Goal: Task Accomplishment & Management: Complete application form

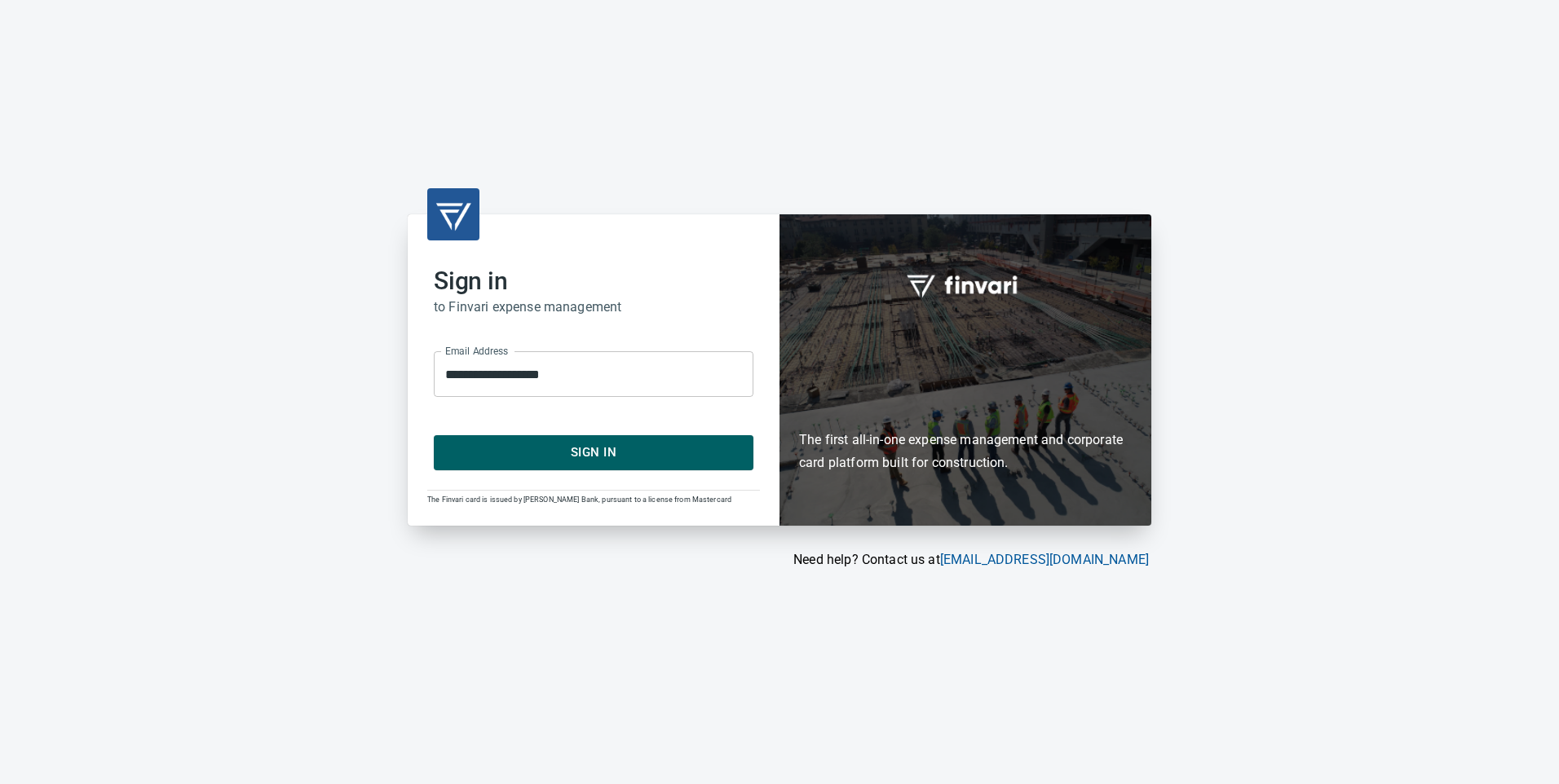
click at [597, 448] on span "Sign In" at bounding box center [593, 452] width 284 height 21
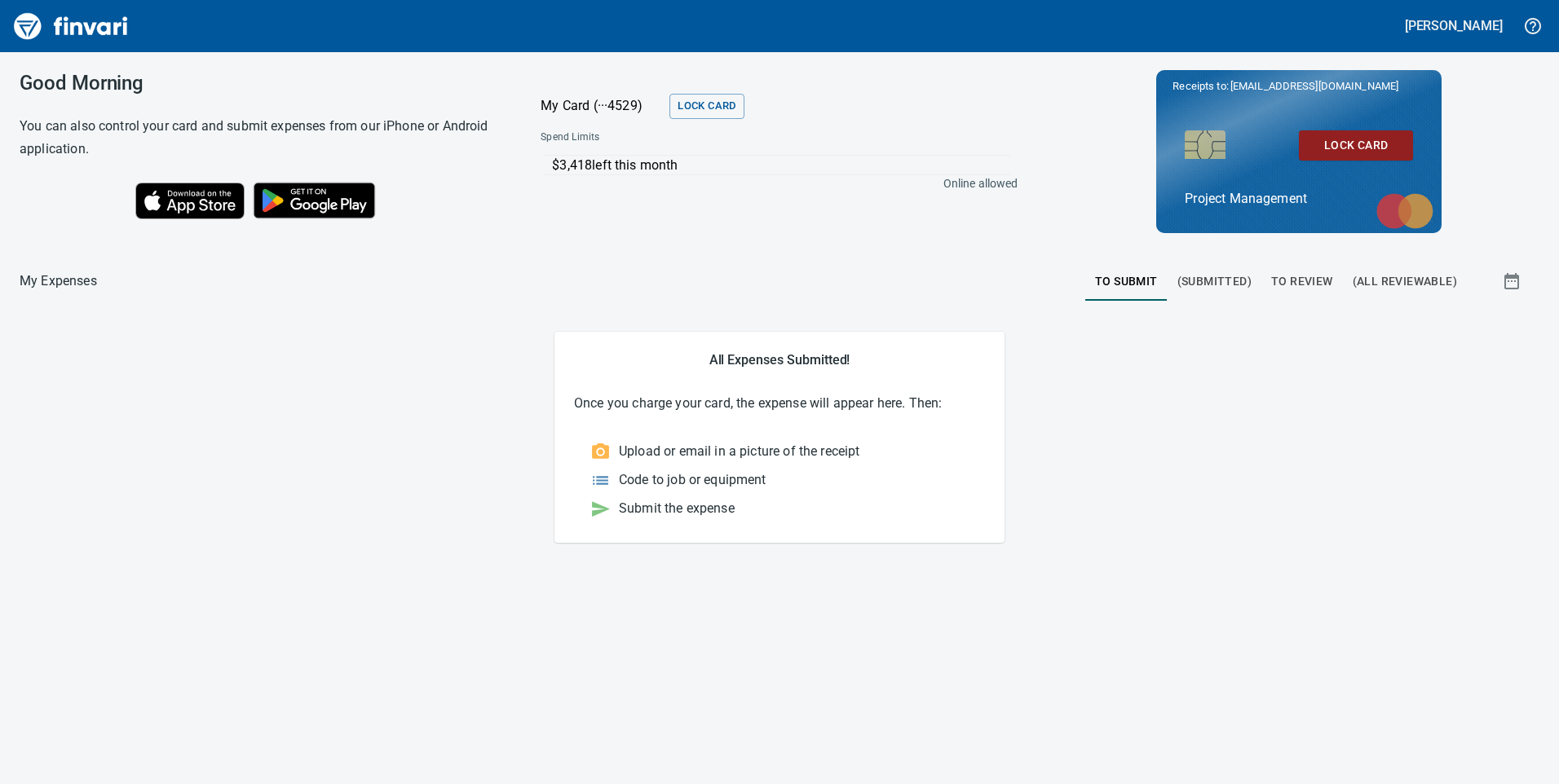
click at [1306, 275] on span "To Review" at bounding box center [1302, 282] width 62 height 21
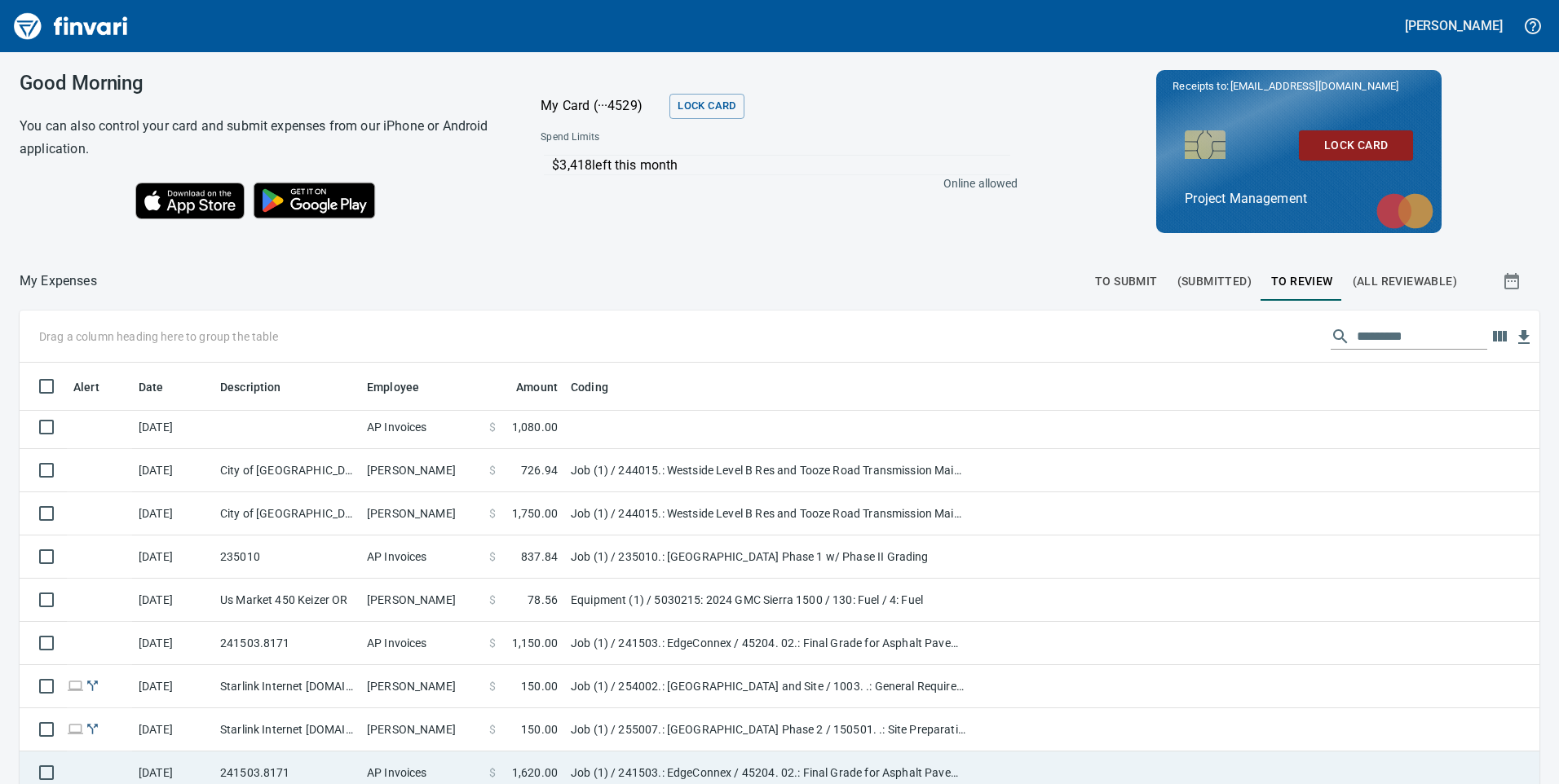
scroll to position [183, 0]
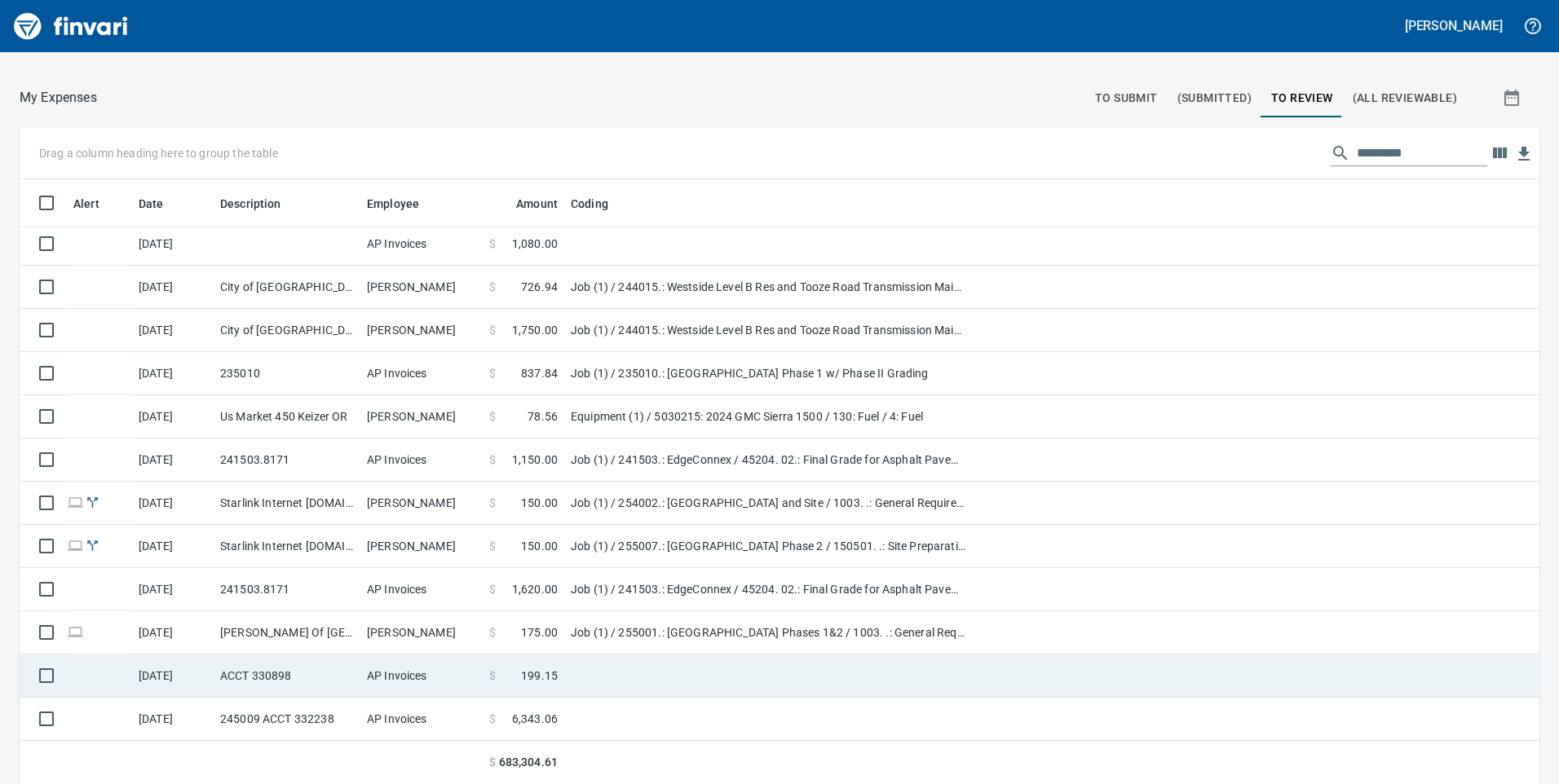
click at [323, 677] on td "ACCT 330898" at bounding box center [287, 677] width 146 height 43
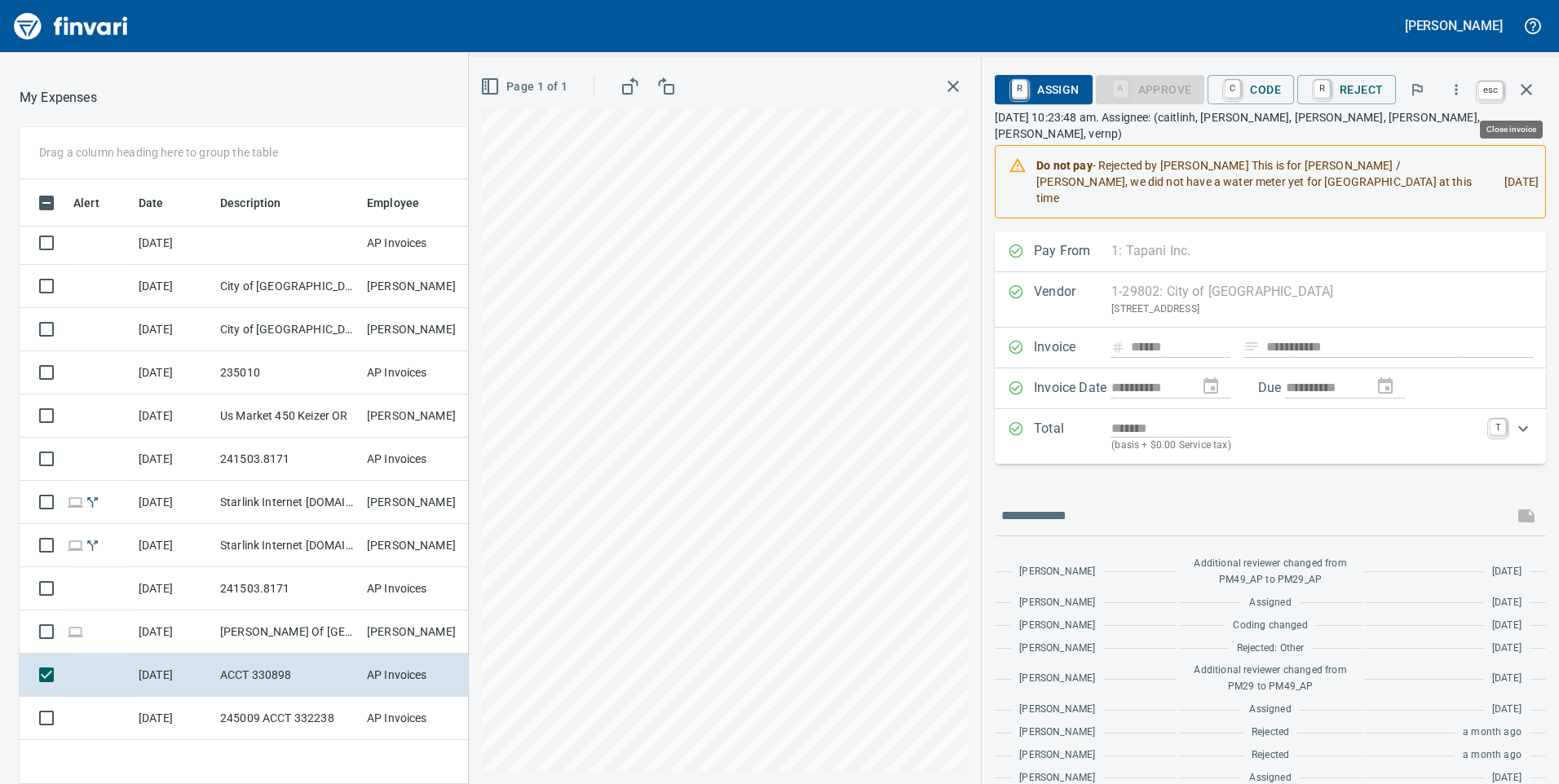
scroll to position [593, 1076]
click at [1538, 89] on button "button" at bounding box center [1526, 89] width 39 height 39
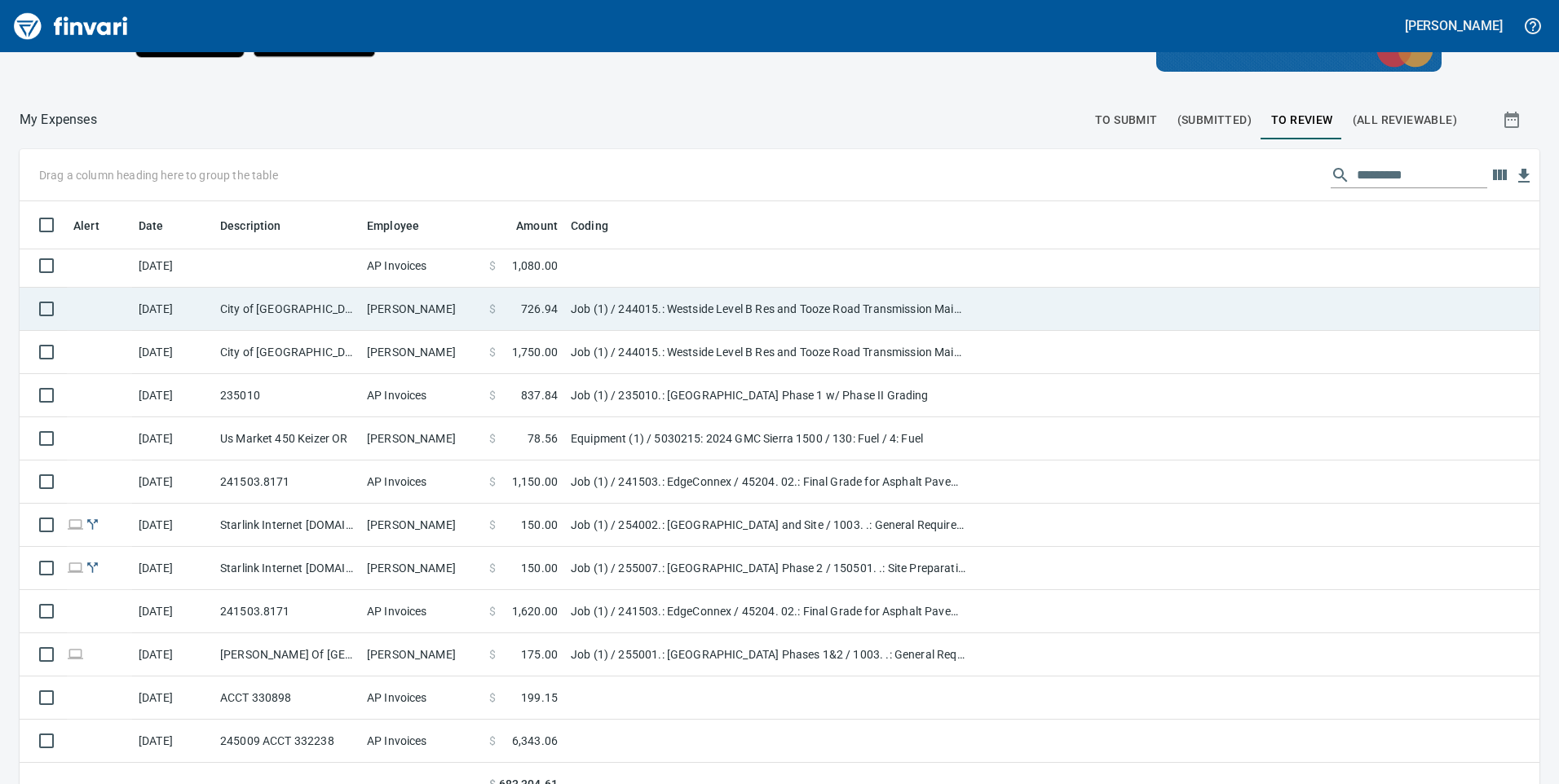
scroll to position [2387, 0]
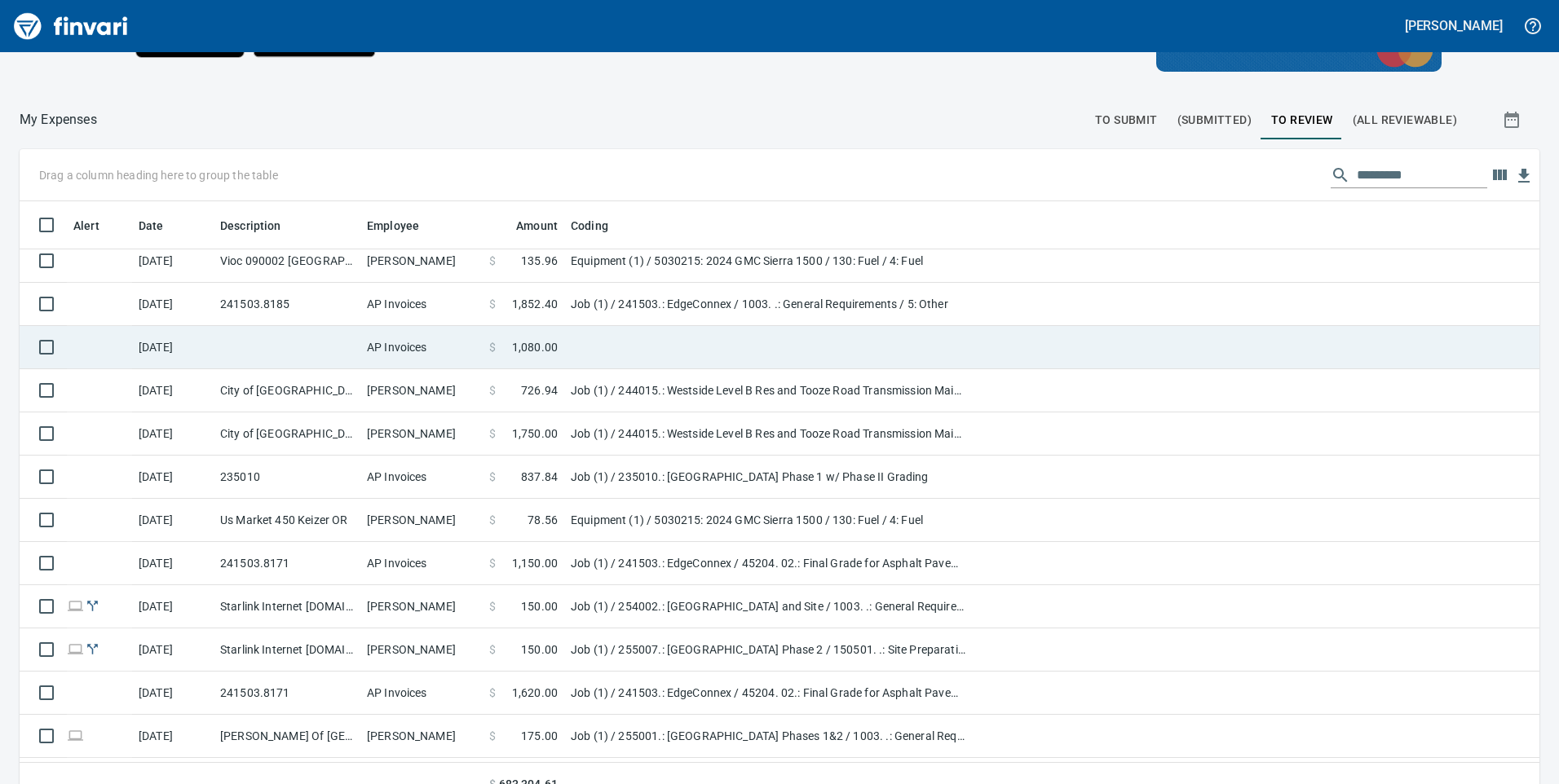
click at [277, 345] on td at bounding box center [287, 348] width 146 height 43
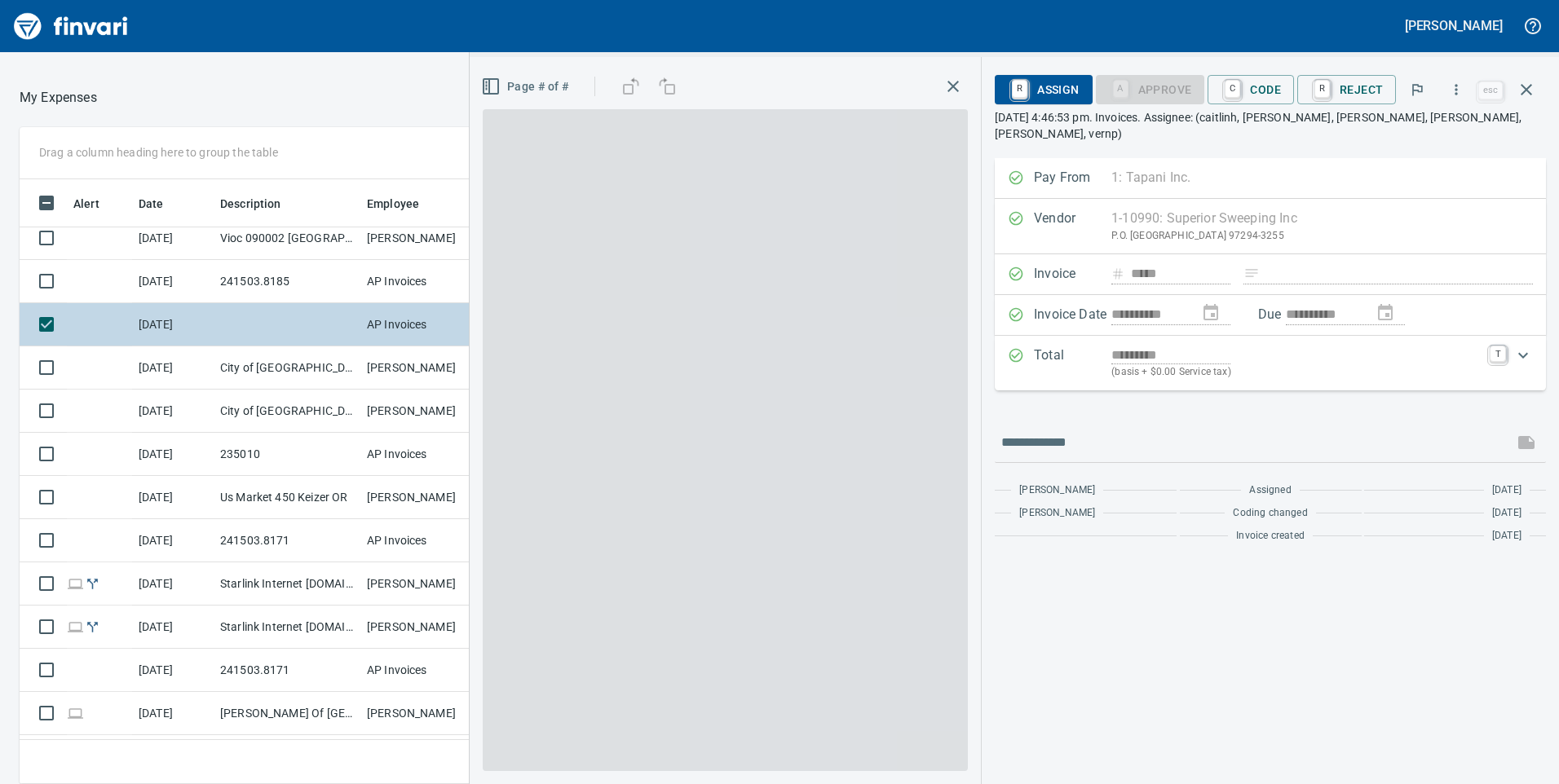
scroll to position [593, 1076]
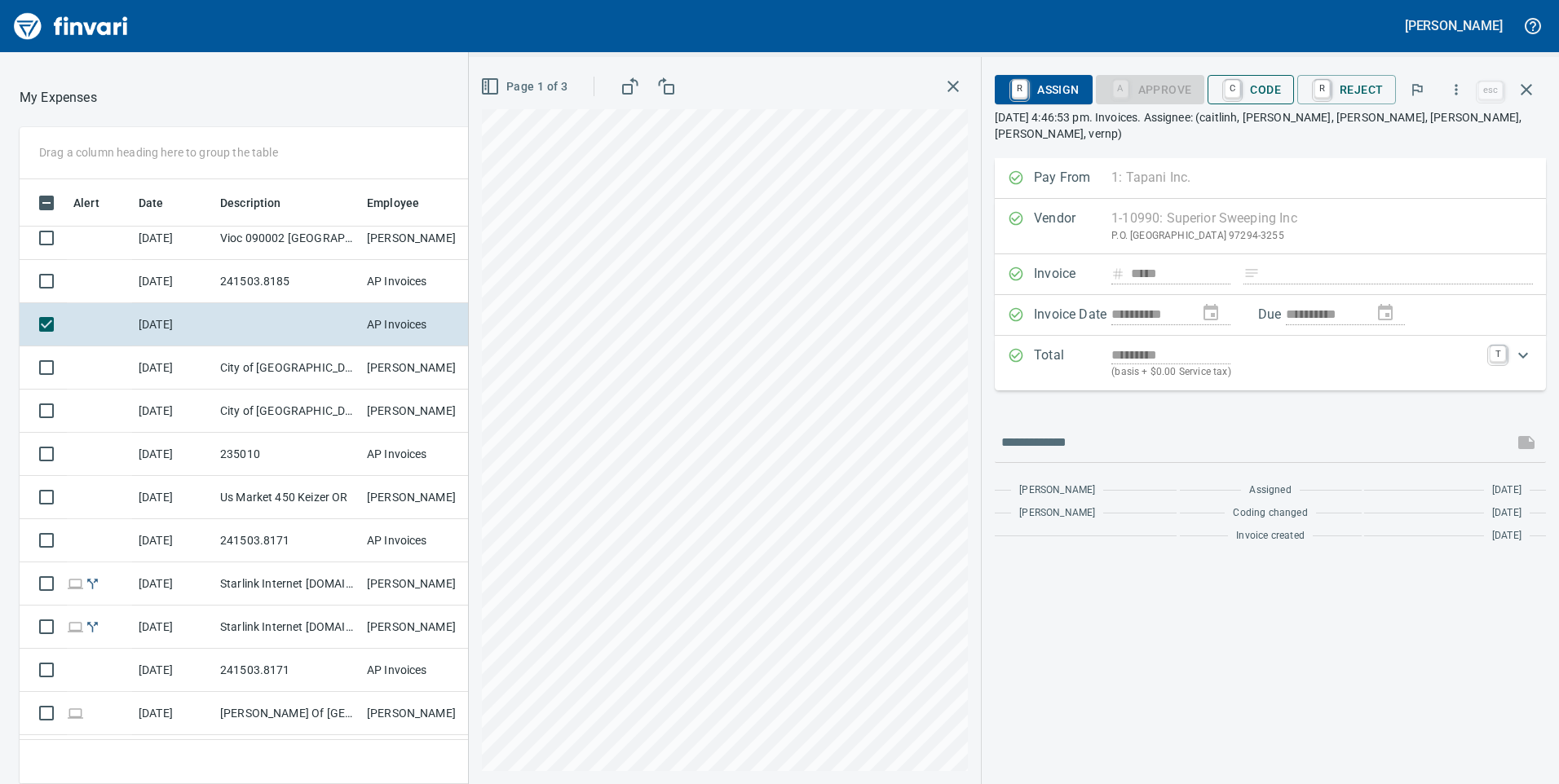
click at [1250, 92] on span "C Code" at bounding box center [1250, 89] width 61 height 28
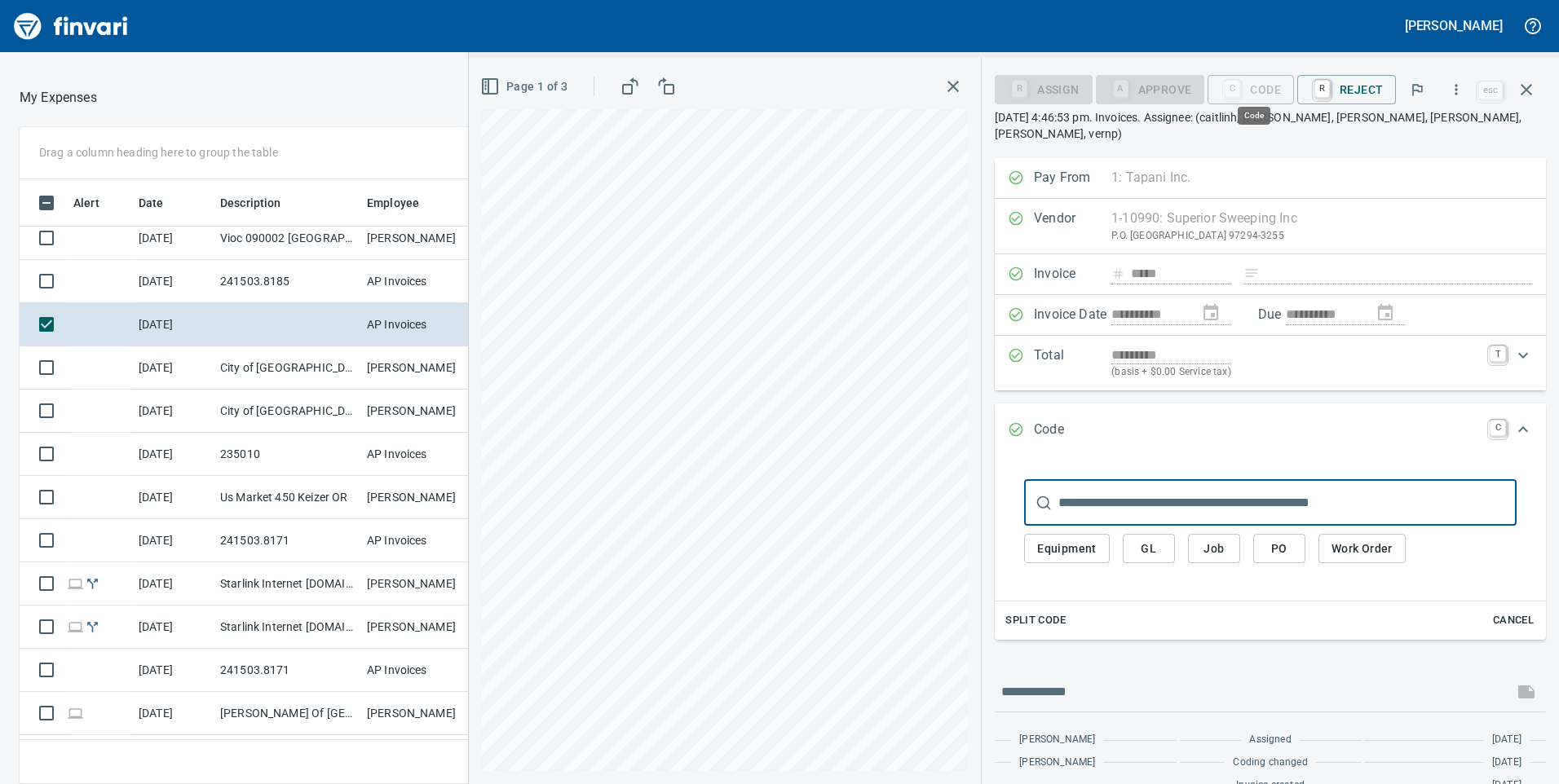
click at [1236, 486] on input "text" at bounding box center [1287, 503] width 458 height 46
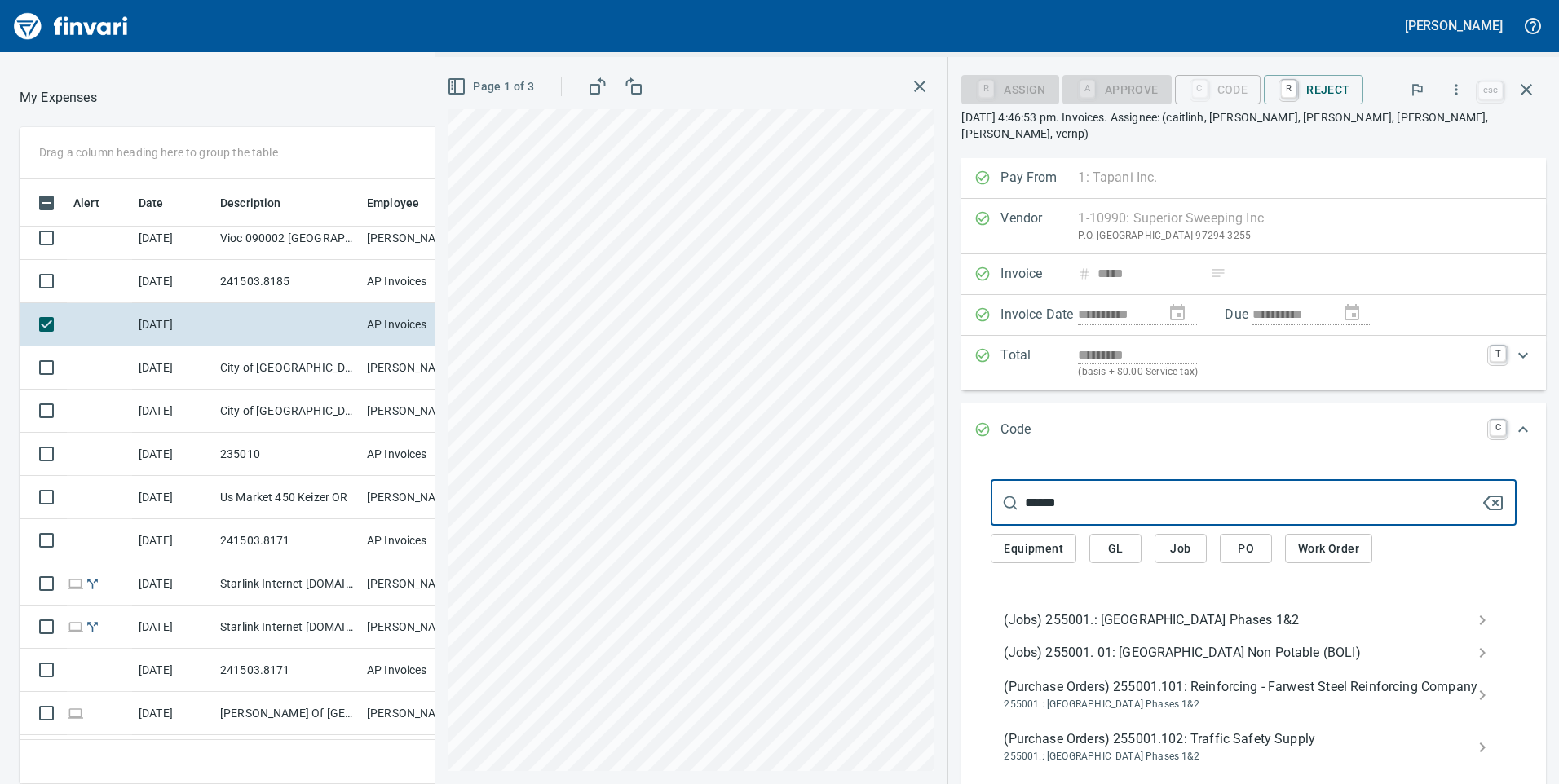
type input "******"
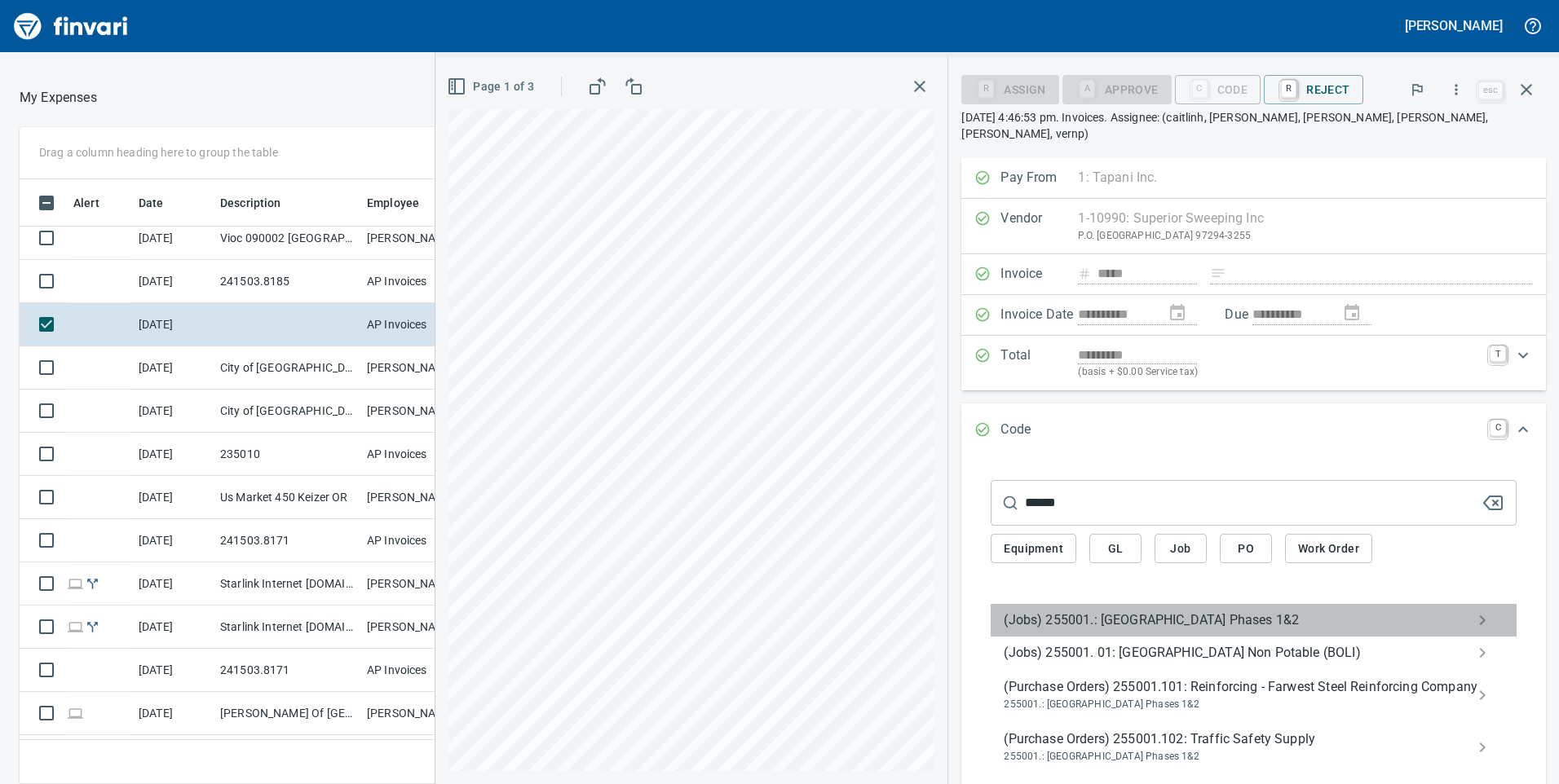
click at [1105, 611] on span "(Jobs) 255001.: [GEOGRAPHIC_DATA] Phases 1&2" at bounding box center [1240, 621] width 473 height 20
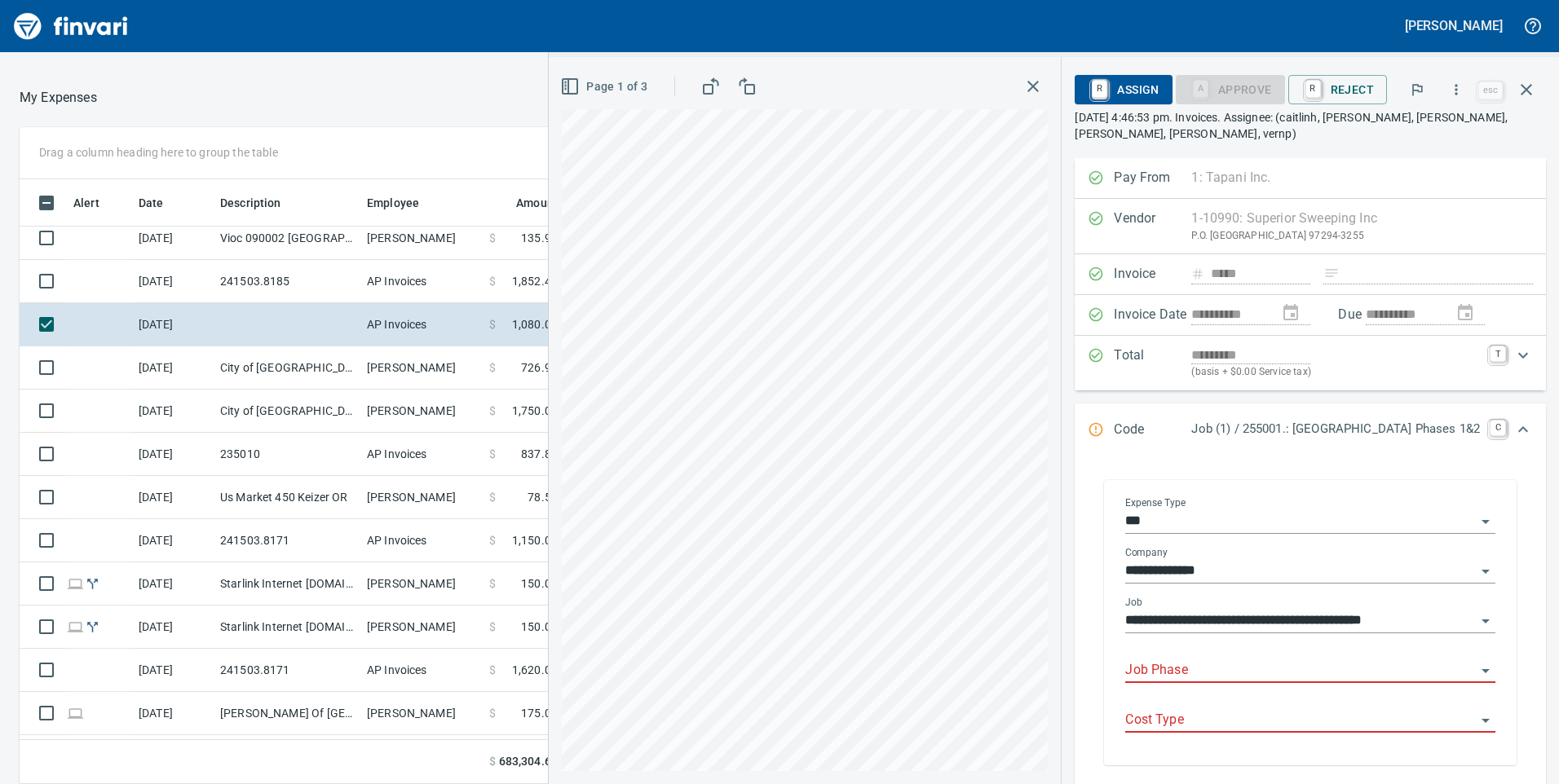
click at [1160, 677] on input "Job Phase" at bounding box center [1301, 670] width 350 height 23
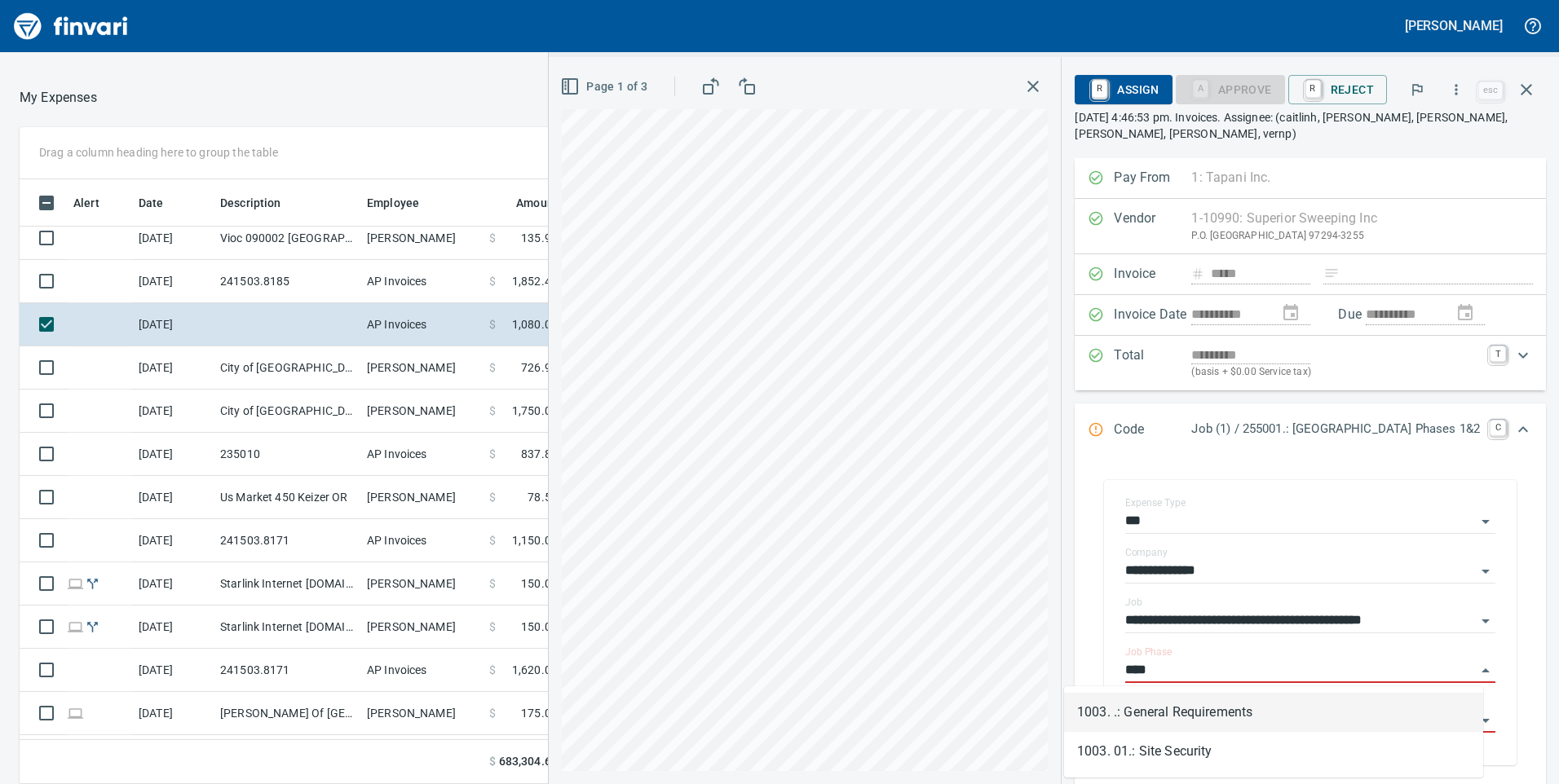
click at [1159, 705] on li "1003. .: General Requirements" at bounding box center [1274, 712] width 419 height 39
type input "**********"
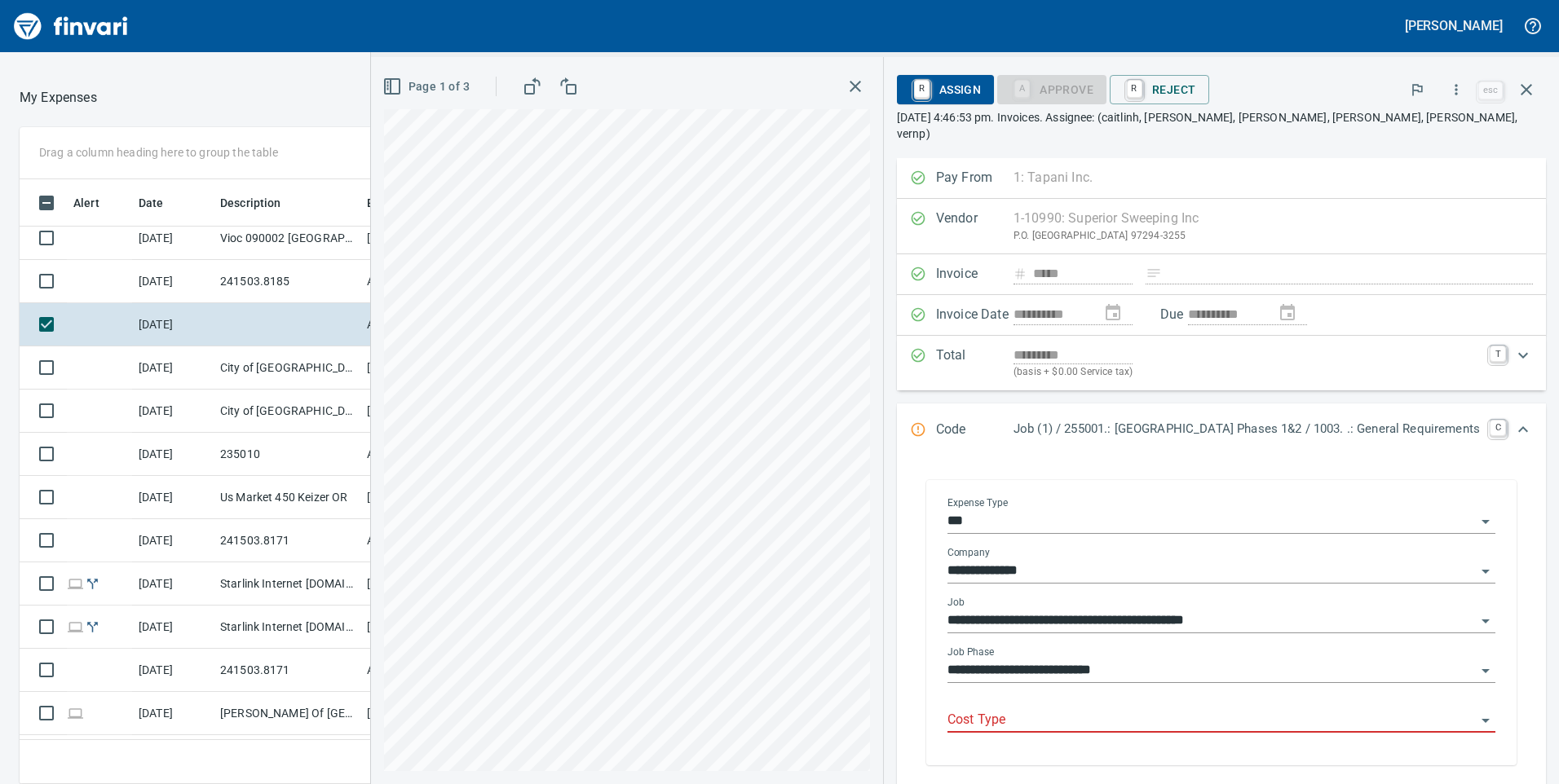
click at [1120, 728] on div "Cost Type" at bounding box center [1221, 721] width 548 height 50
click at [948, 709] on input "Cost Type" at bounding box center [1211, 720] width 528 height 23
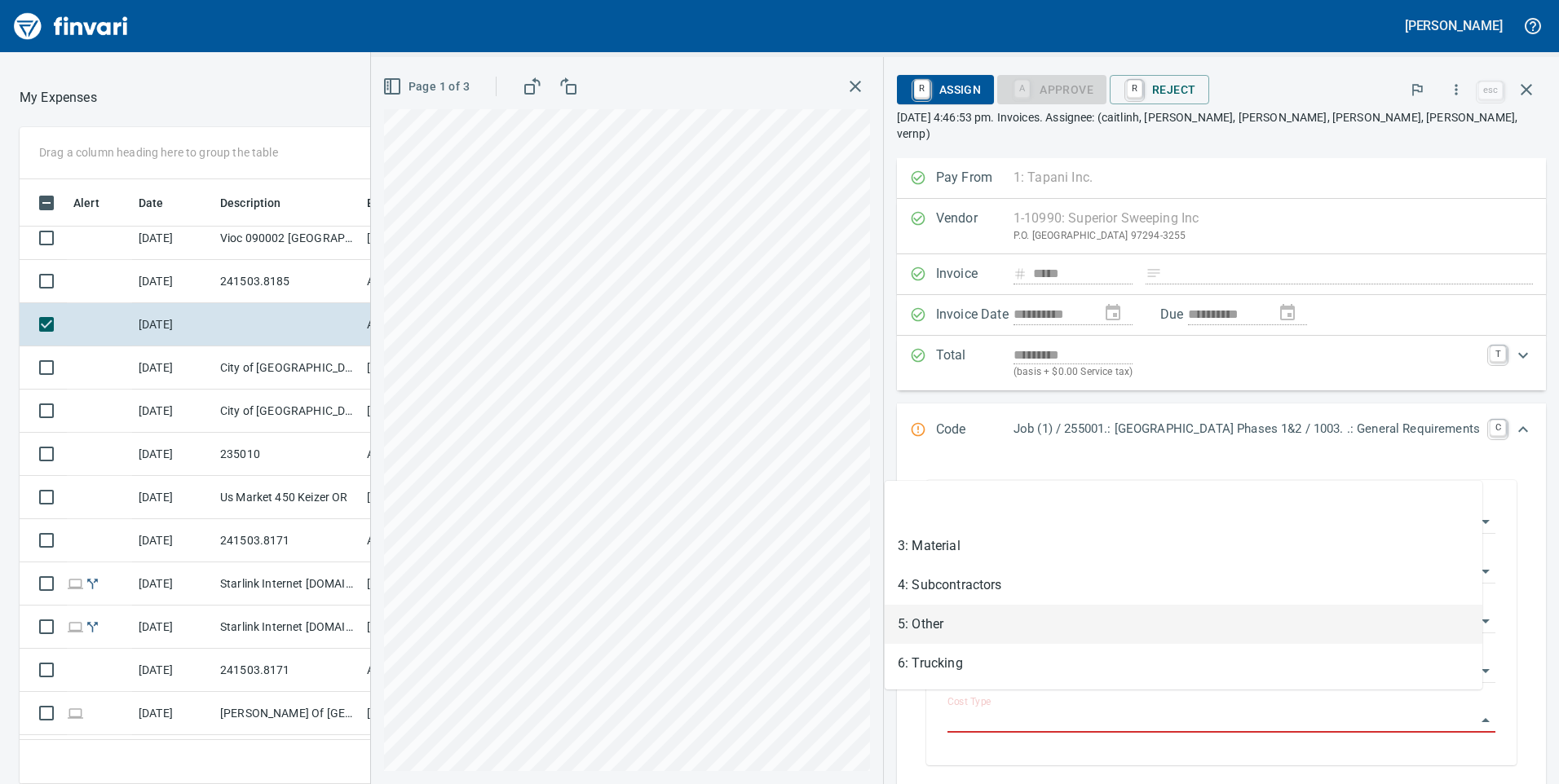
click at [922, 624] on li "5: Other" at bounding box center [1183, 624] width 598 height 39
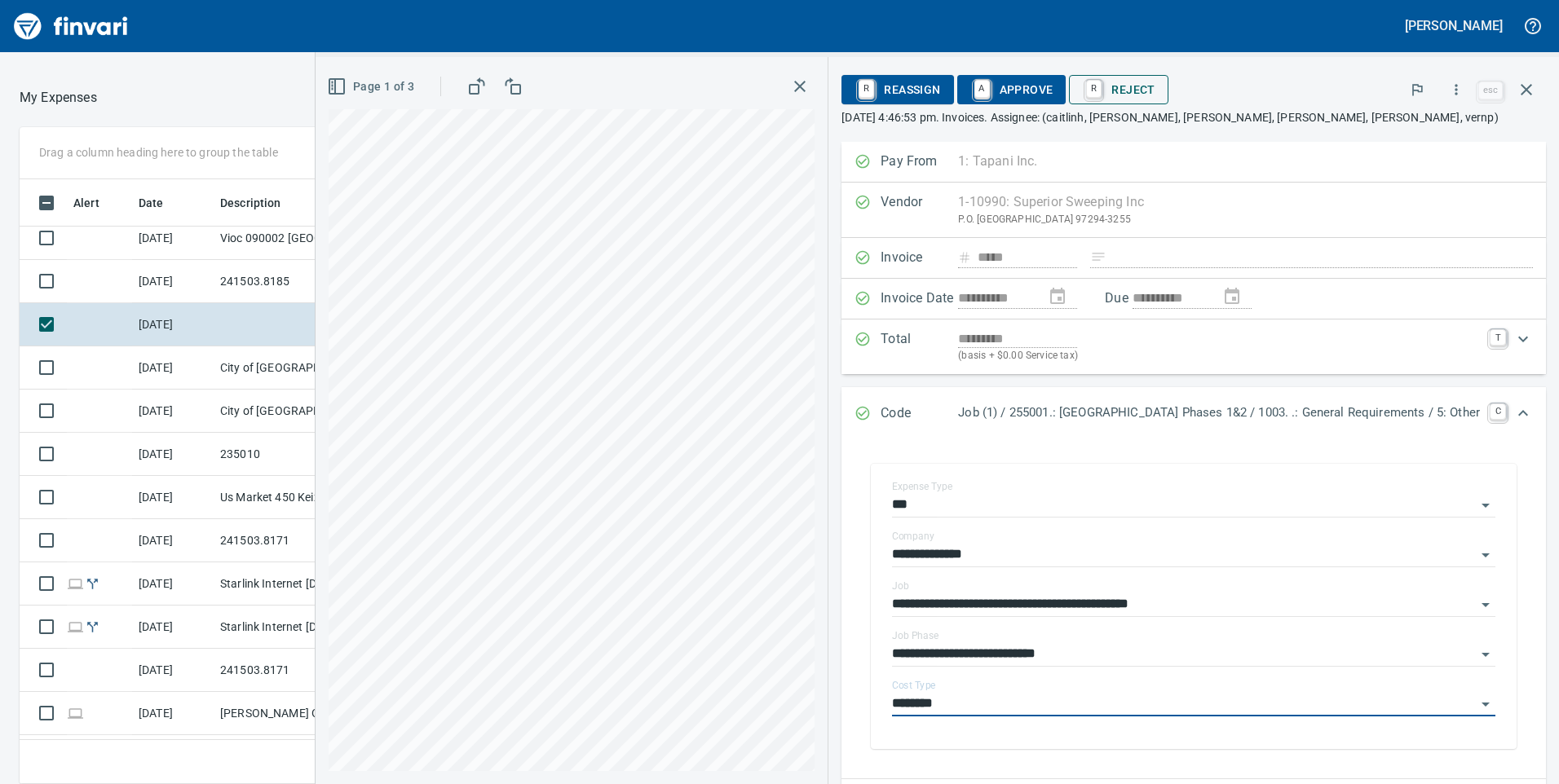
type input "********"
click at [970, 85] on span "A Approve" at bounding box center [1012, 89] width 83 height 28
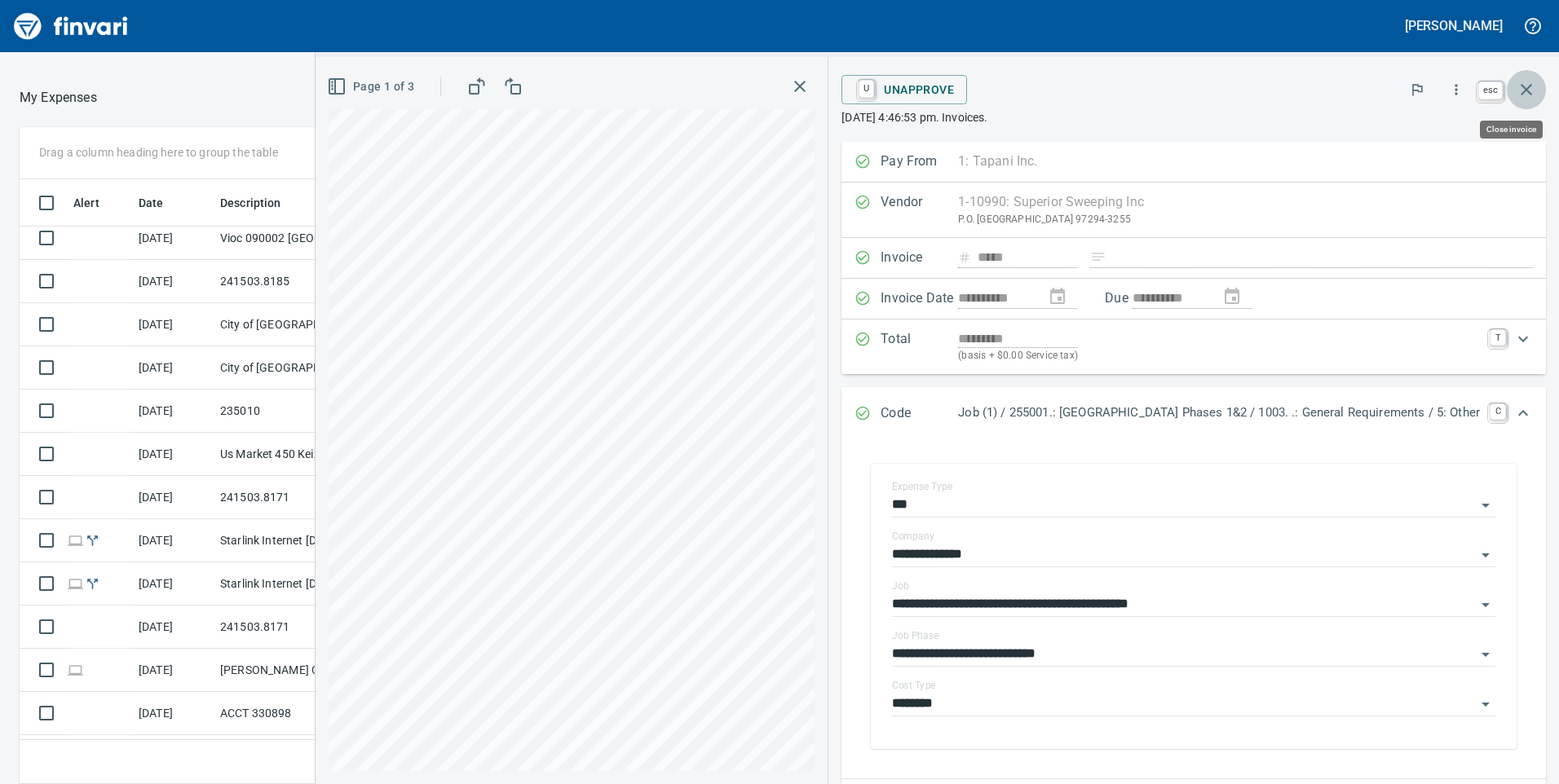
click at [1534, 89] on icon "button" at bounding box center [1526, 89] width 20 height 20
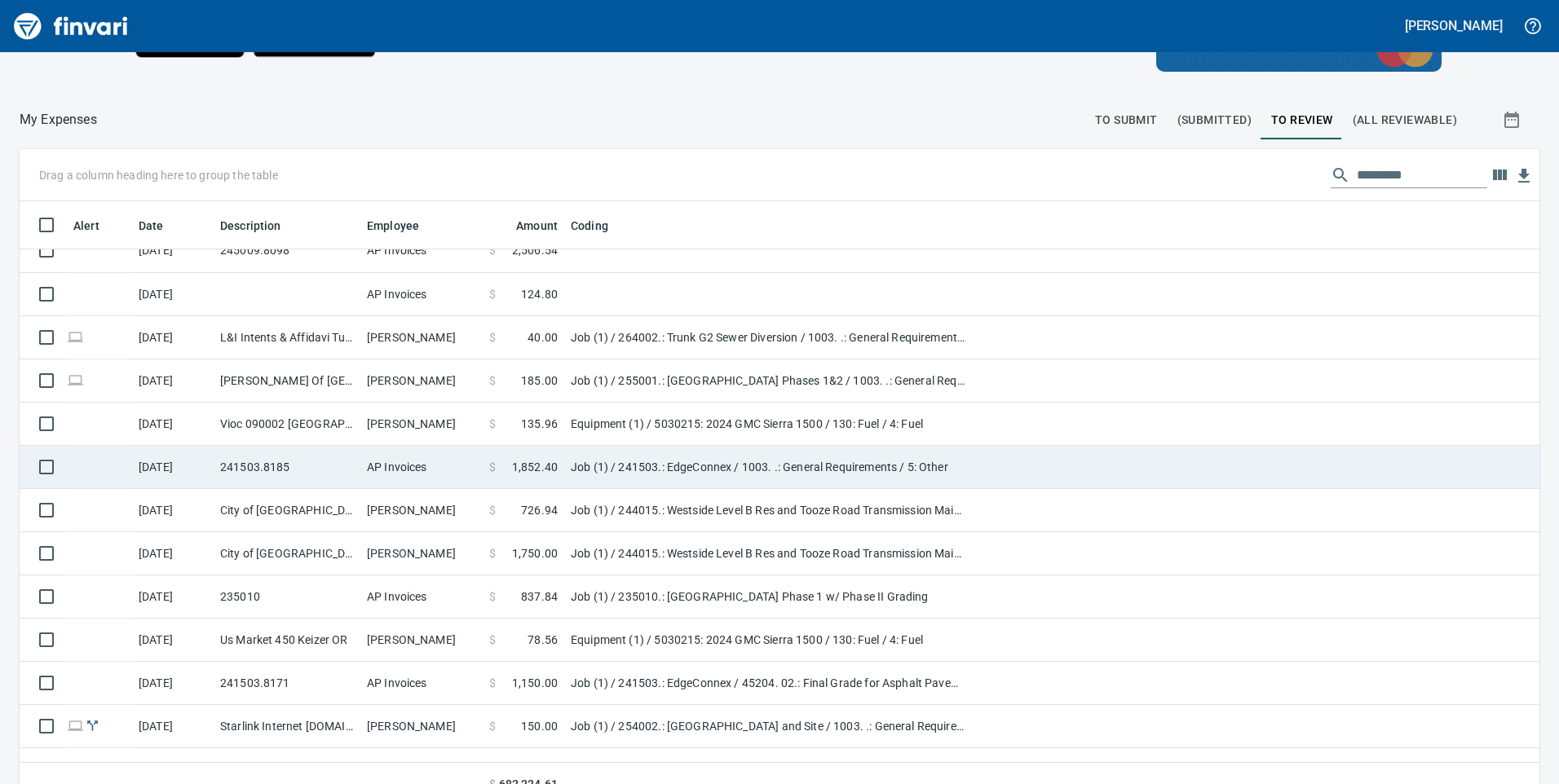
scroll to position [2142, 0]
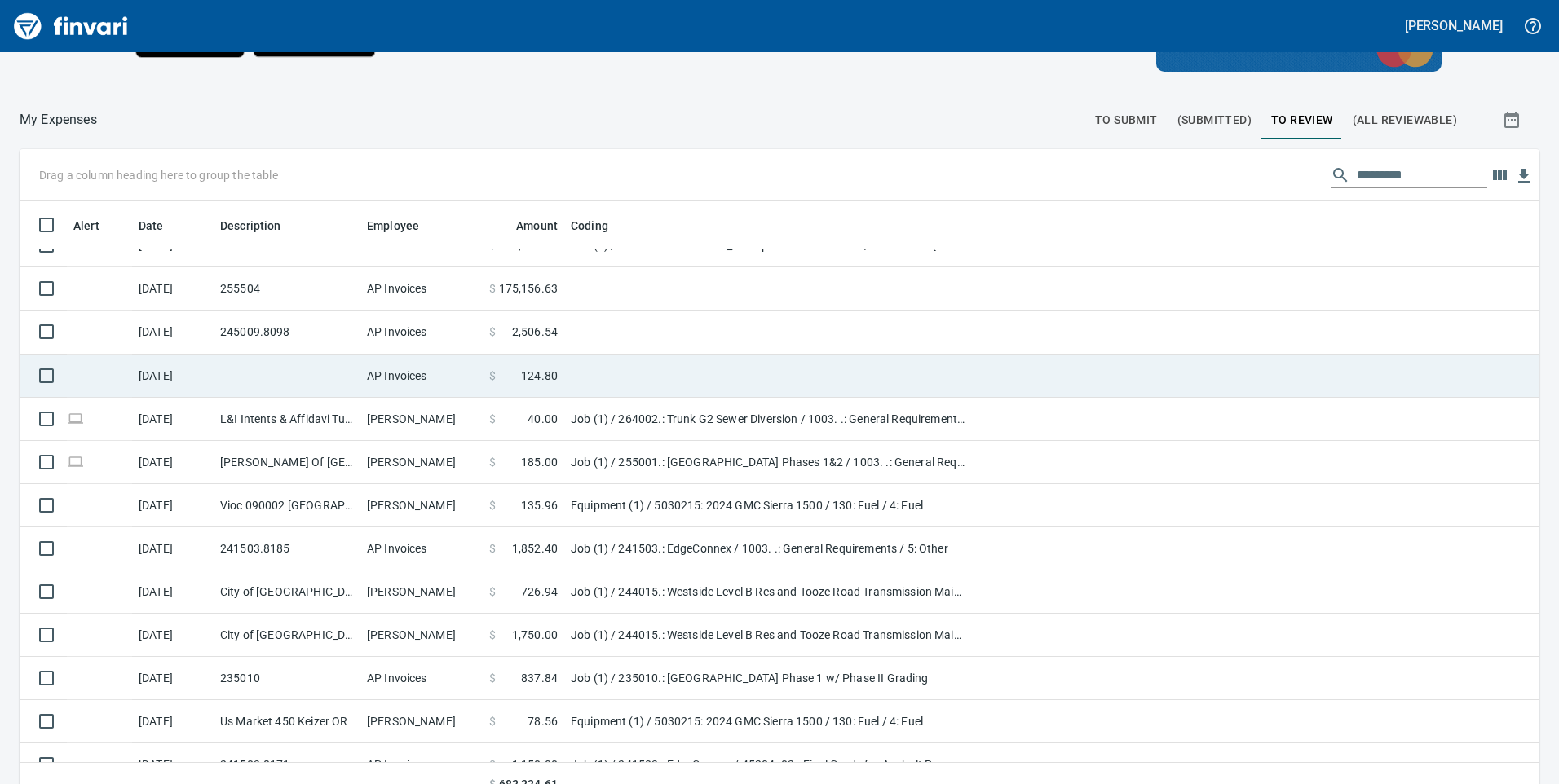
click at [398, 379] on td "AP Invoices" at bounding box center [421, 377] width 122 height 43
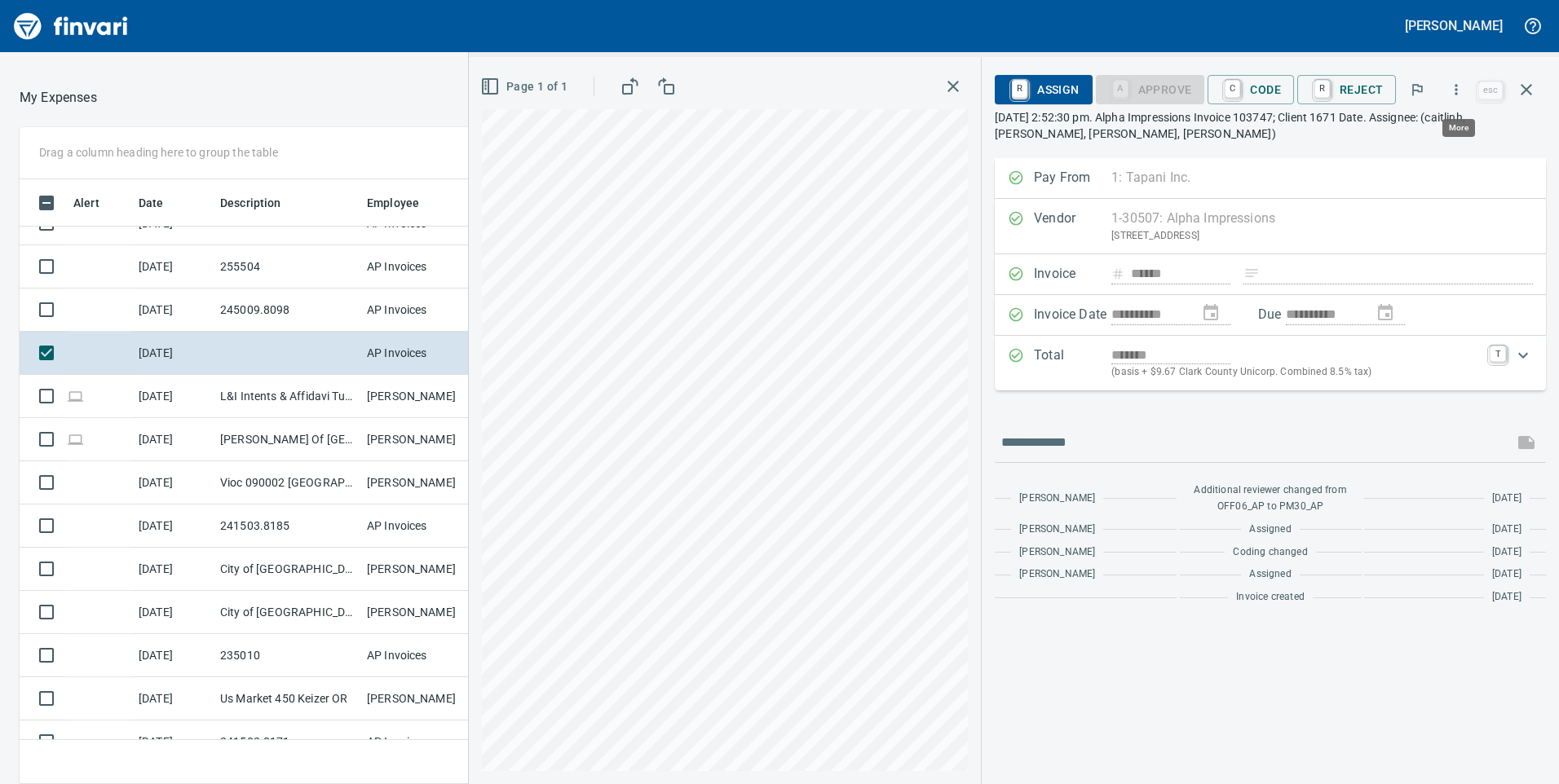
scroll to position [593, 1076]
click at [1457, 89] on icon "button" at bounding box center [1456, 89] width 16 height 16
click at [1368, 138] on icon at bounding box center [1359, 137] width 20 height 20
click at [293, 308] on td "245009.8098" at bounding box center [287, 311] width 146 height 43
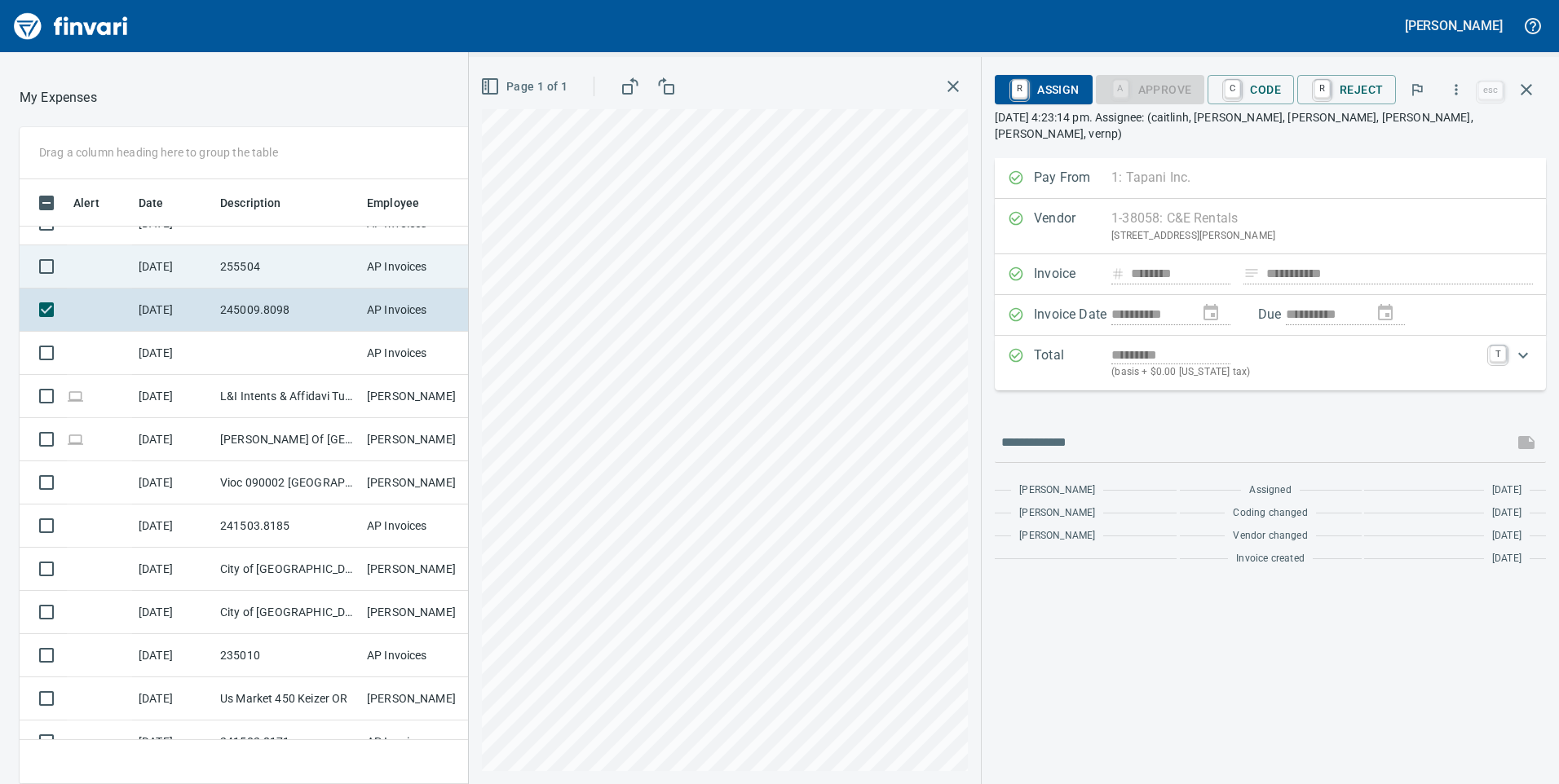
click at [294, 265] on td "255504" at bounding box center [287, 267] width 146 height 43
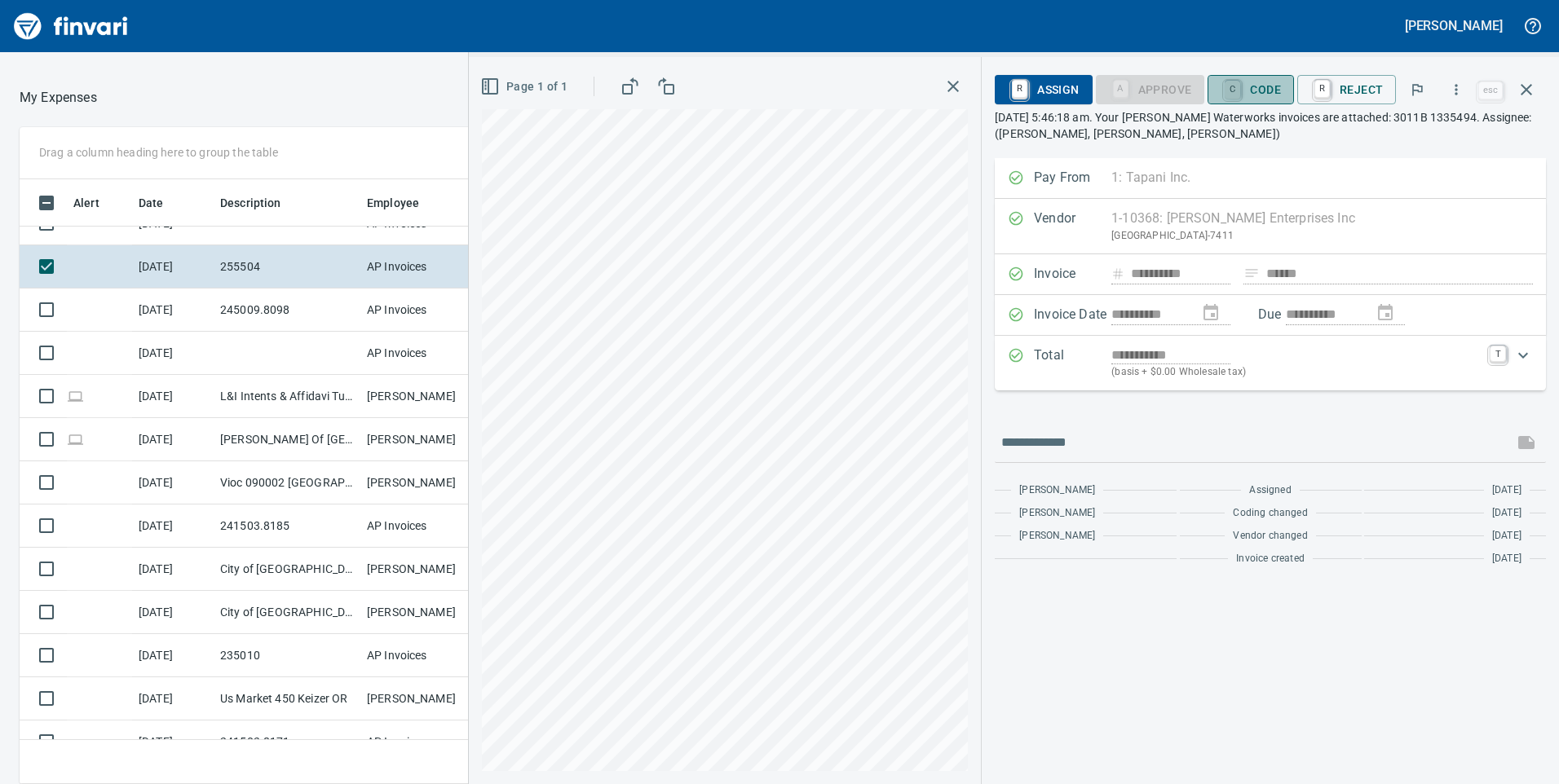
click at [1240, 93] on link "C" at bounding box center [1232, 89] width 15 height 18
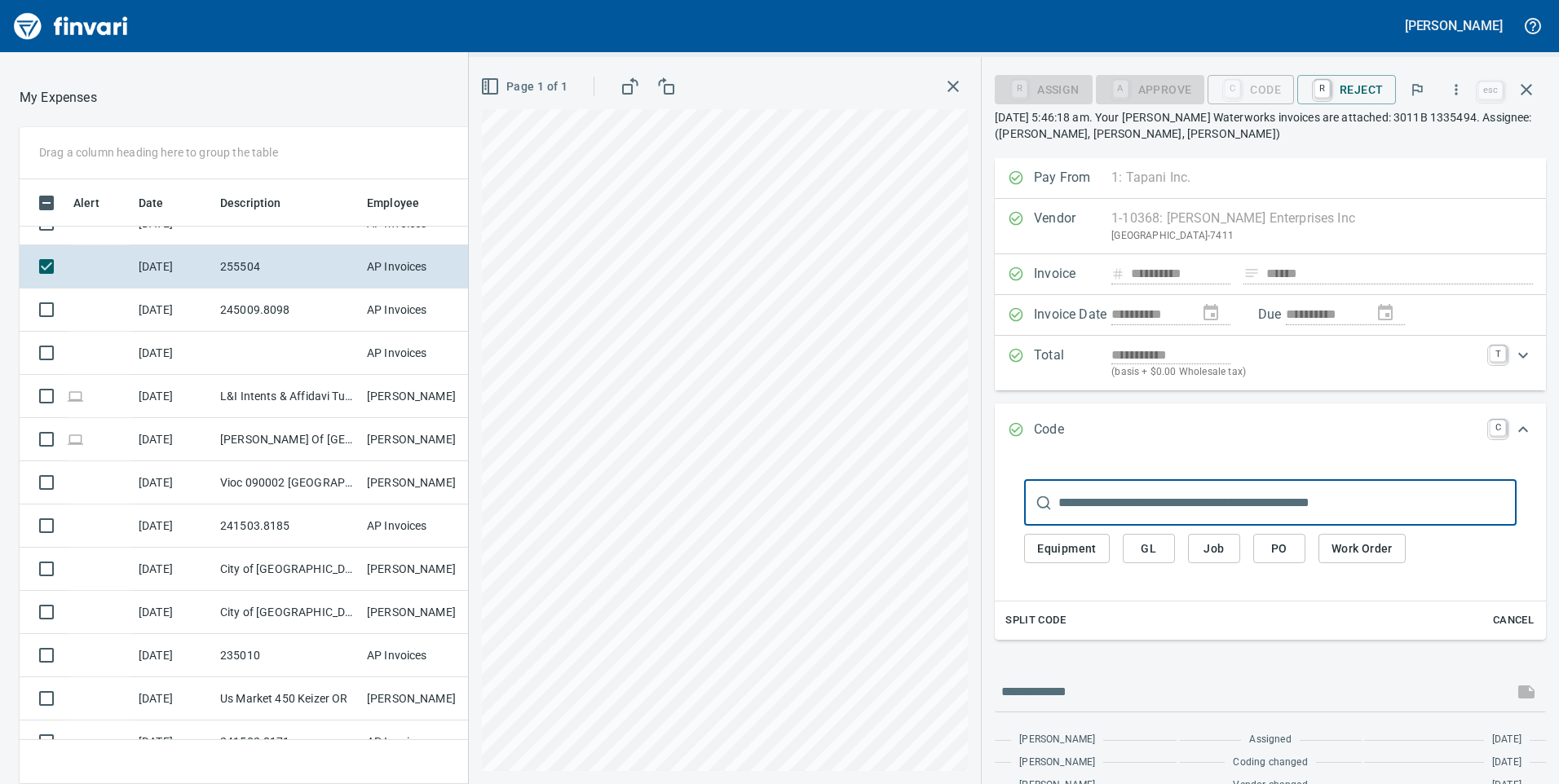
scroll to position [593, 1076]
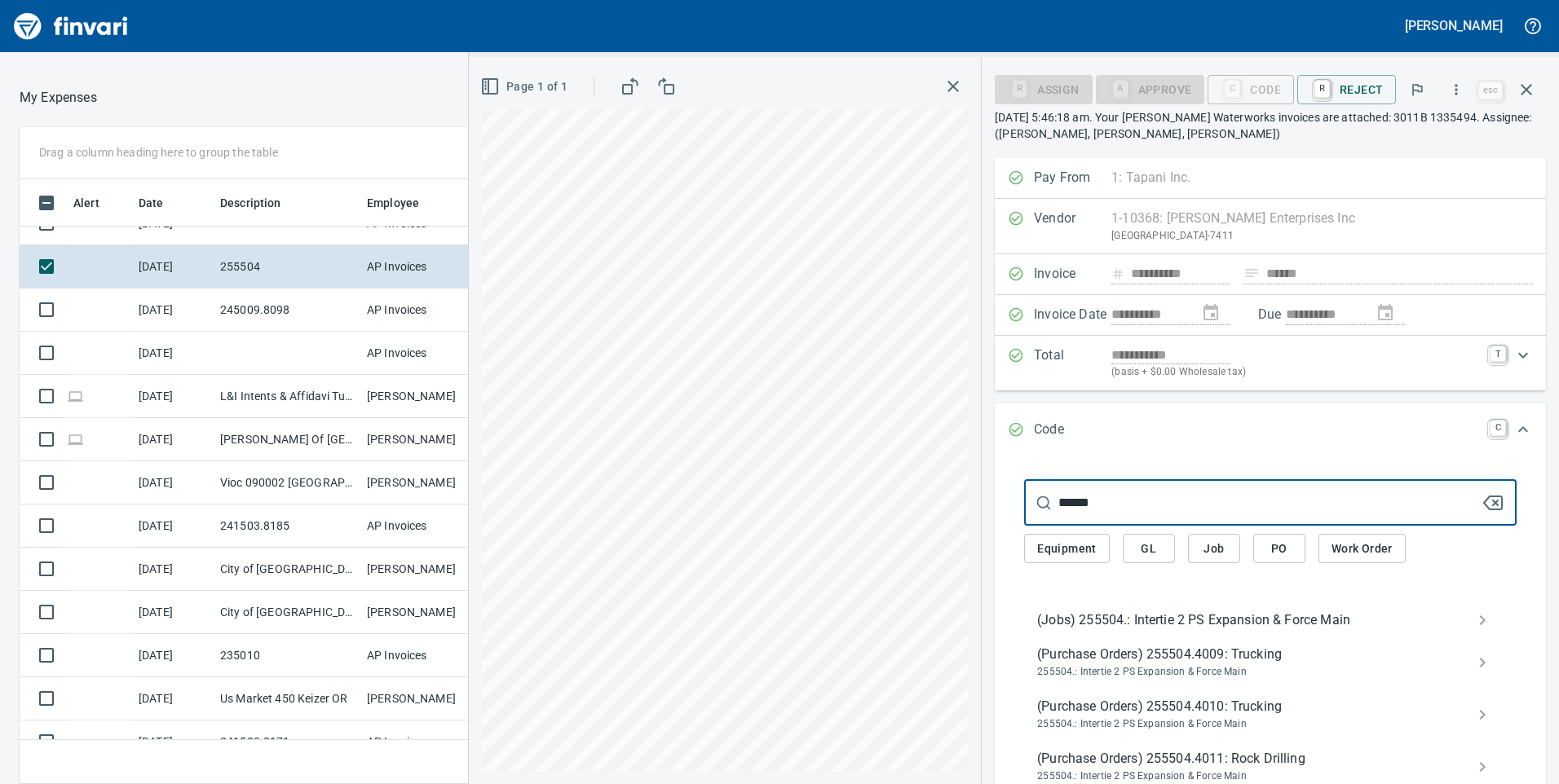
type input "******"
click at [1112, 615] on span "(Jobs) 255504.: Intertie 2 PS Expansion & Force Main" at bounding box center [1256, 621] width 440 height 20
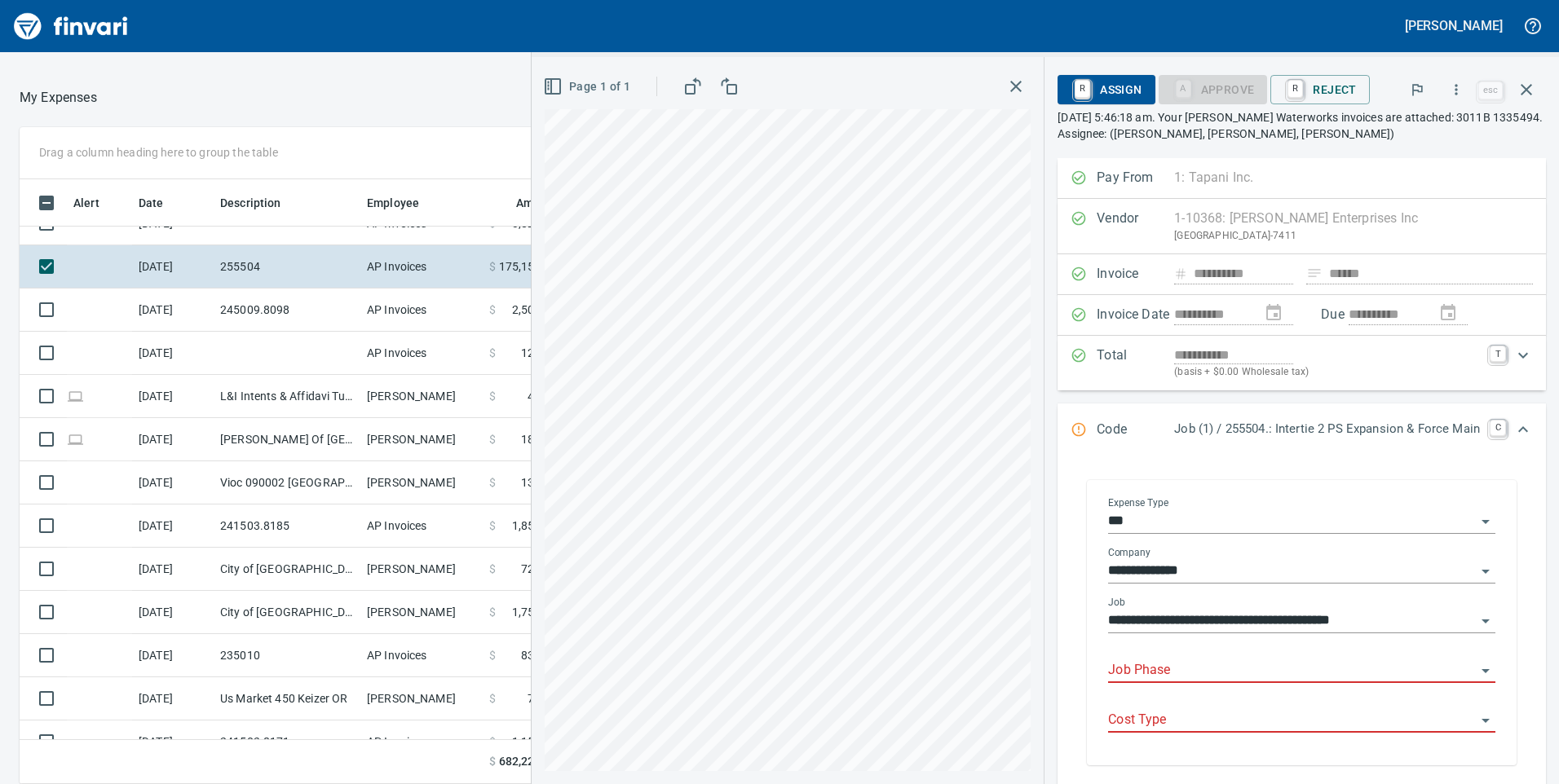
click at [1155, 668] on input "Job Phase" at bounding box center [1292, 670] width 368 height 23
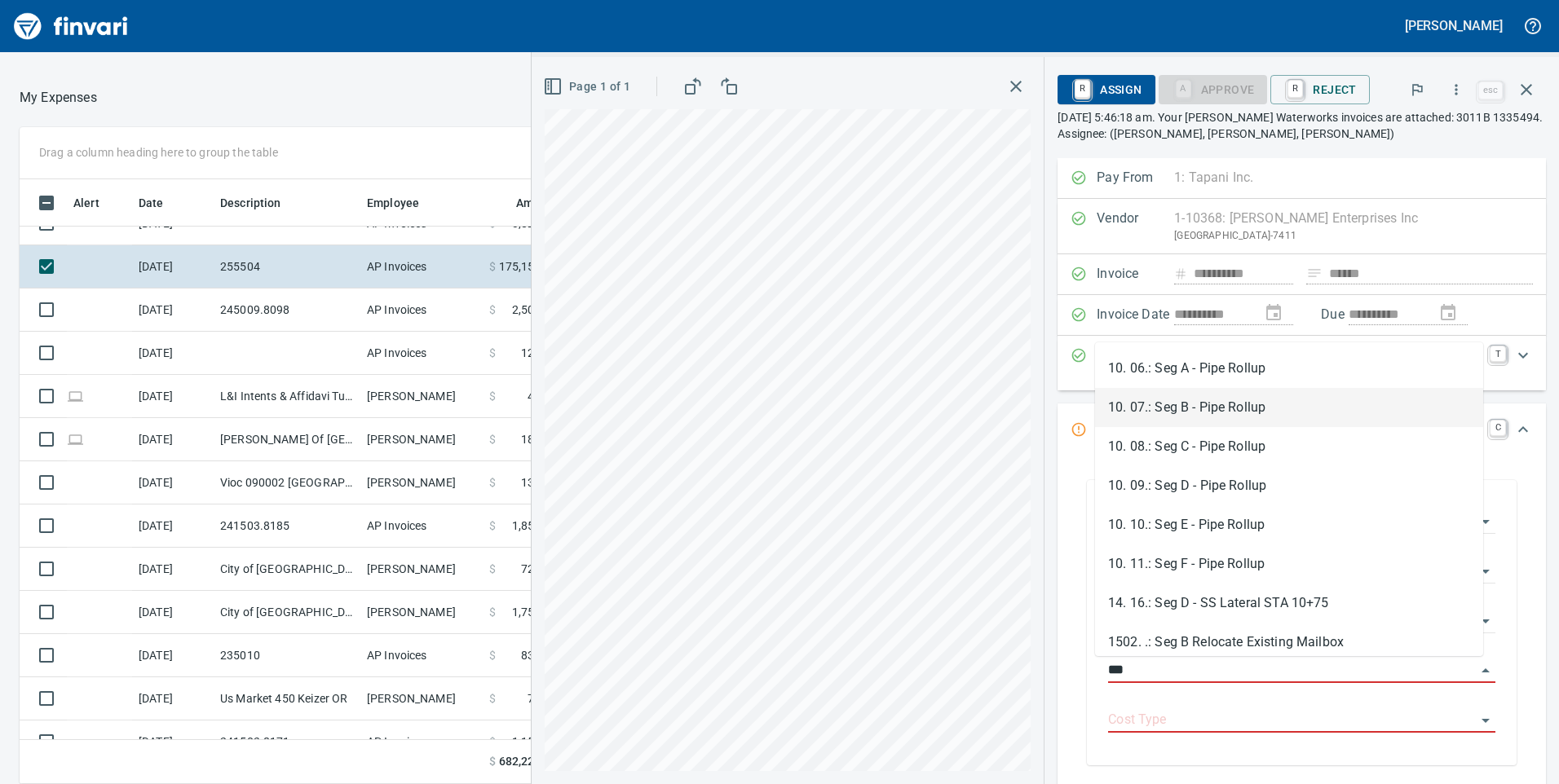
click at [1189, 395] on li "10. 07.: Seg B - Pipe Rollup" at bounding box center [1289, 407] width 388 height 39
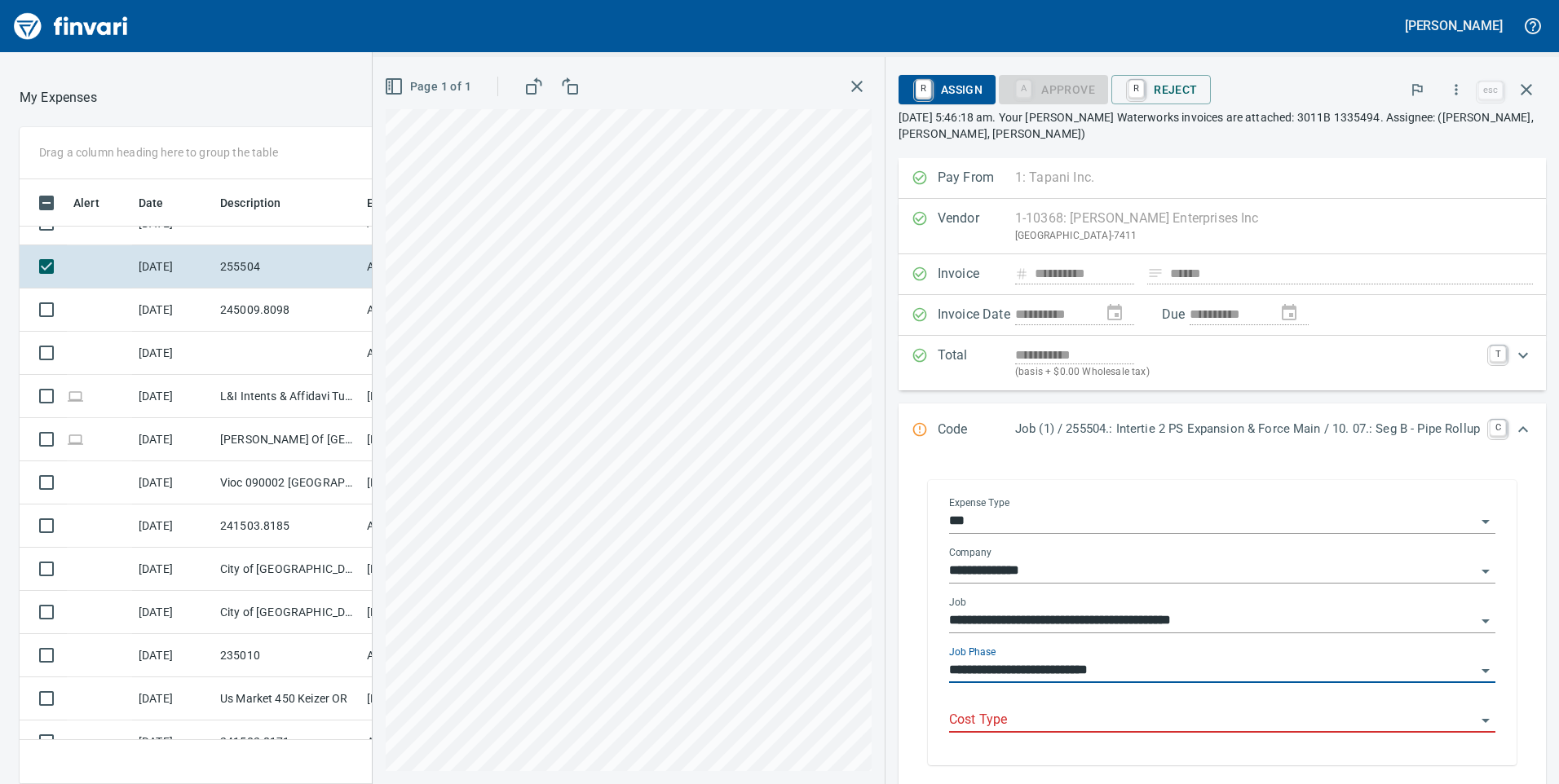
type input "**********"
click at [1015, 716] on input "Cost Type" at bounding box center [1212, 720] width 527 height 23
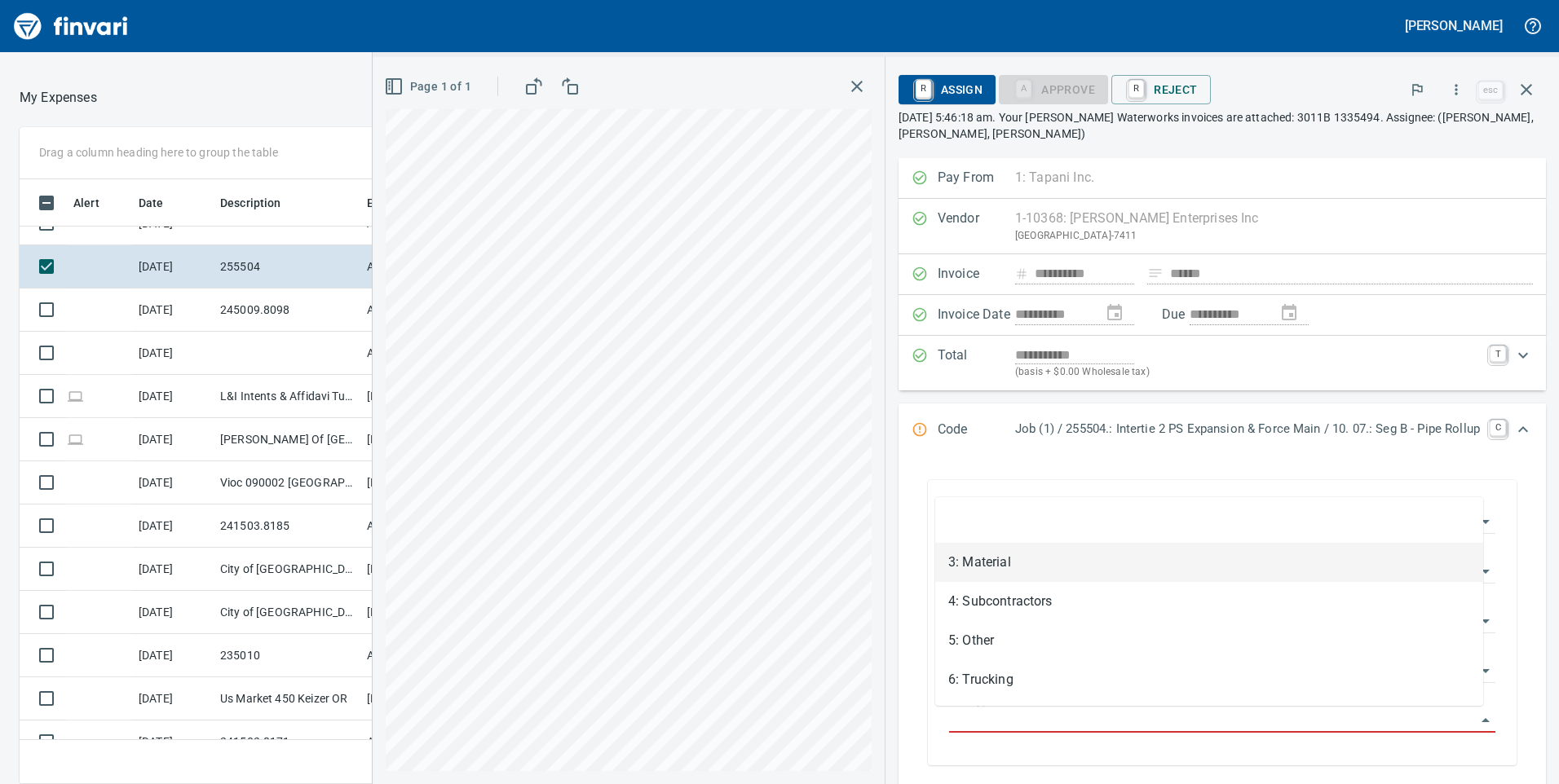
click at [1001, 555] on li "3: Material" at bounding box center [1209, 562] width 548 height 39
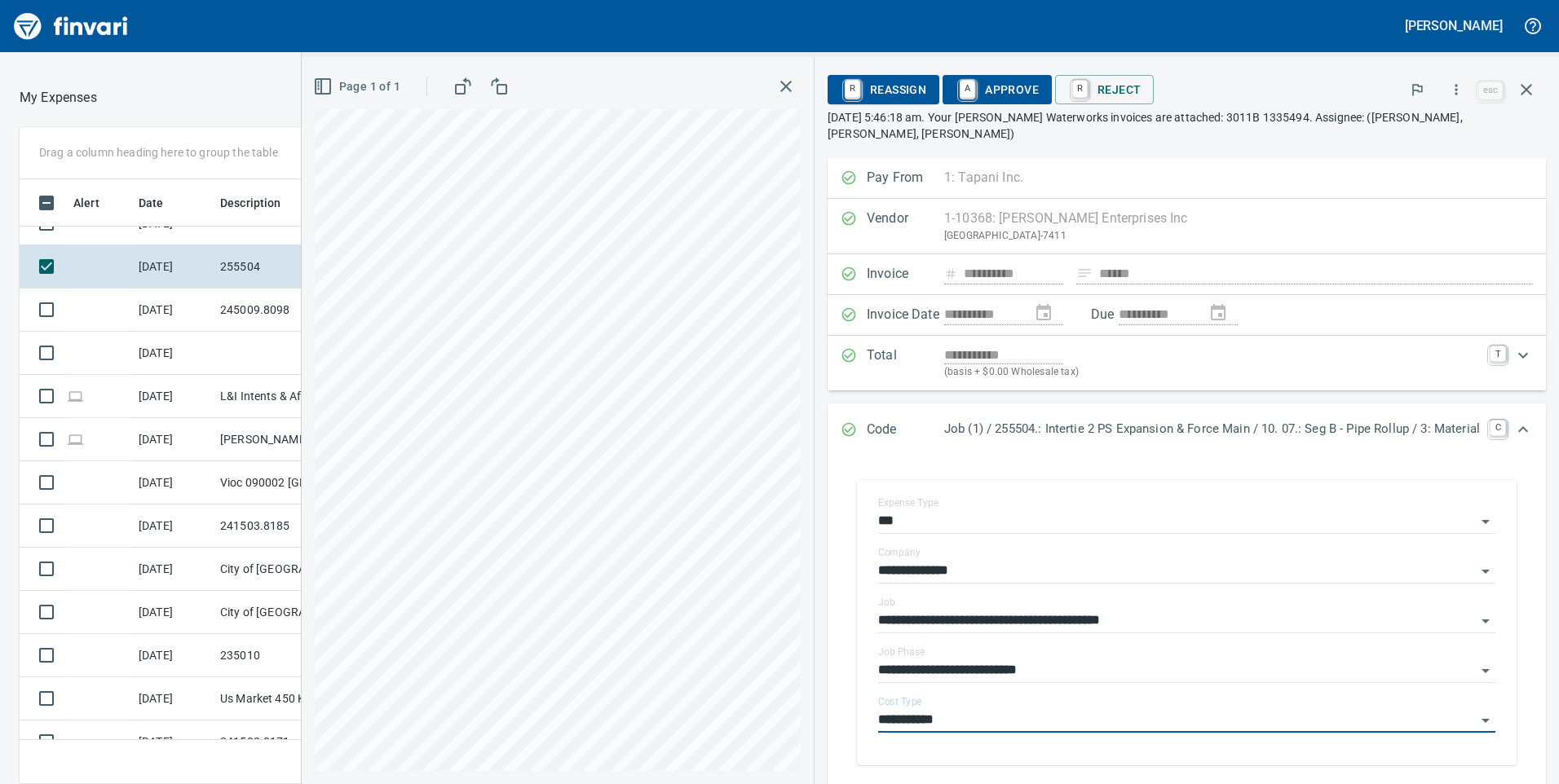
type input "**********"
click at [1016, 88] on span "A Approve" at bounding box center [997, 89] width 83 height 28
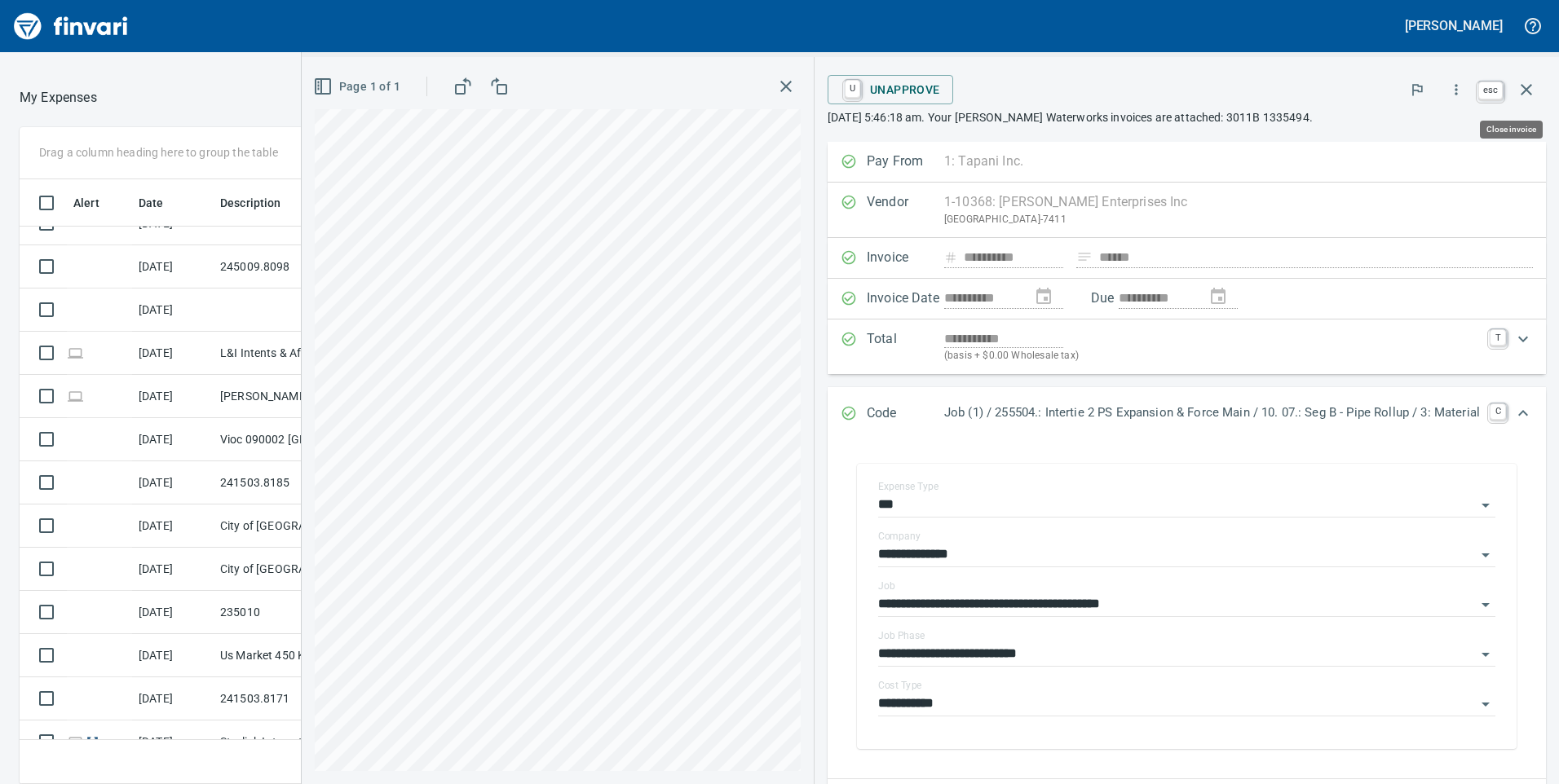
click at [1526, 94] on icon "button" at bounding box center [1526, 89] width 20 height 20
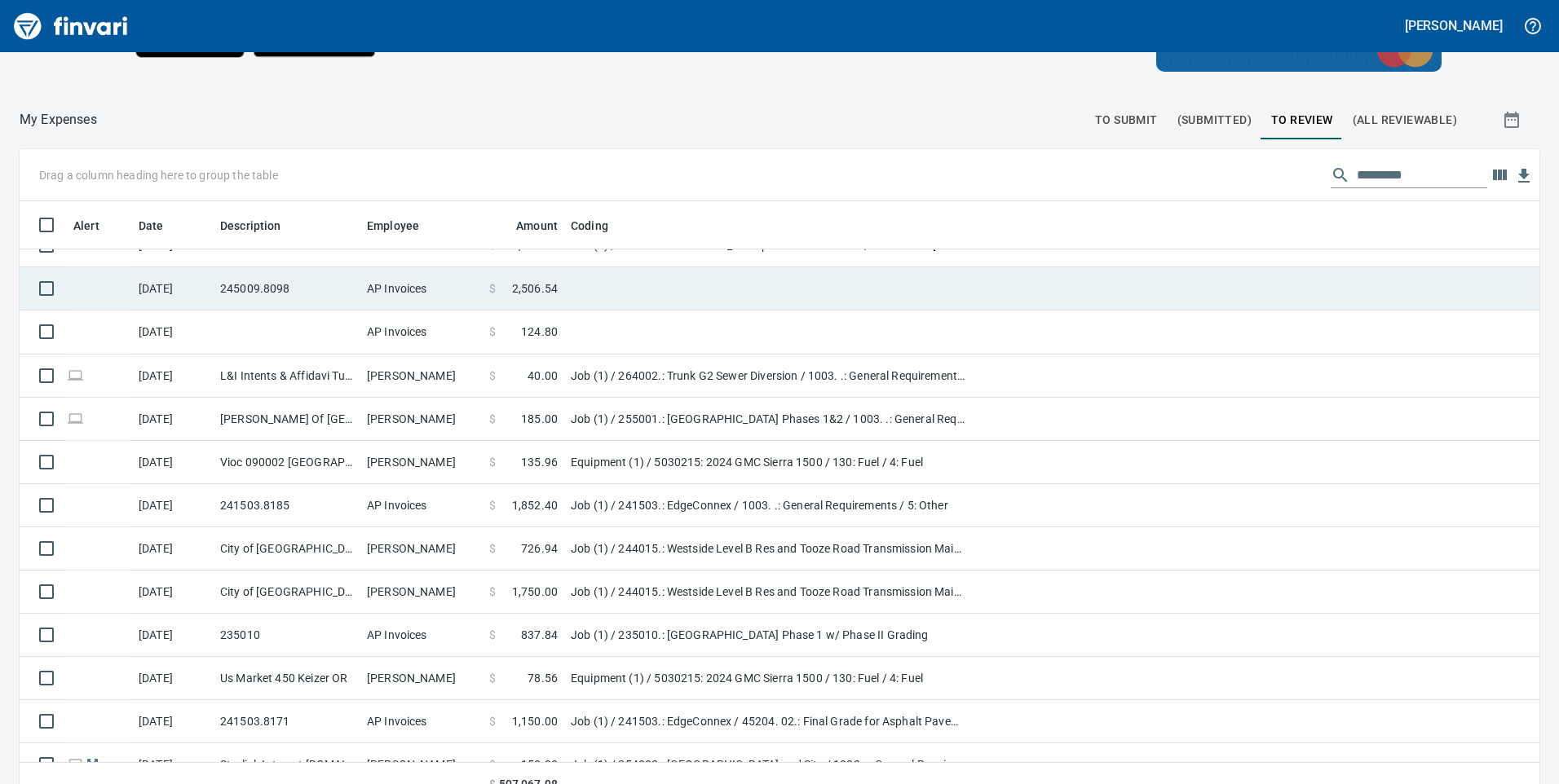
scroll to position [2061, 0]
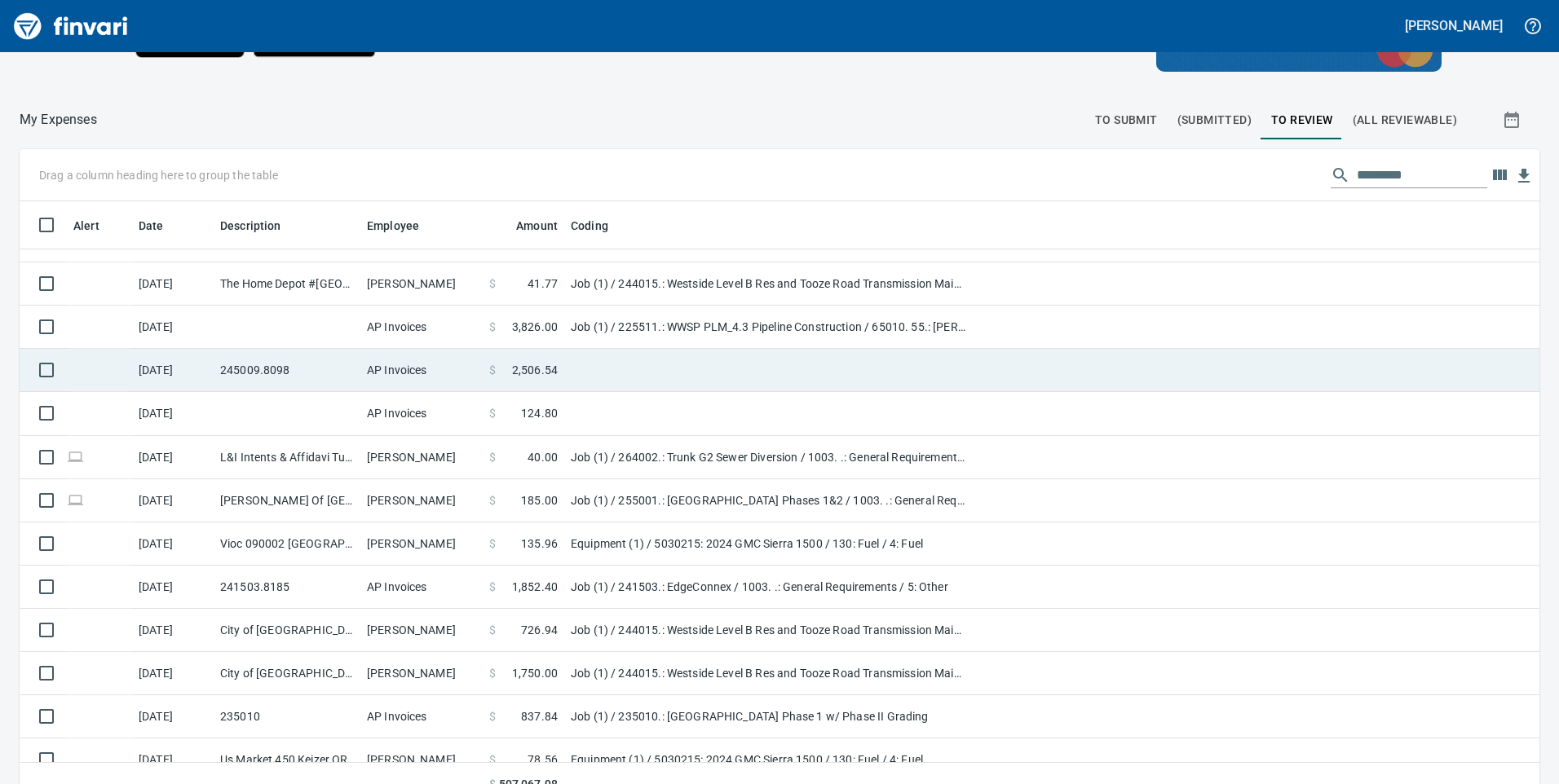
click at [606, 331] on td "Job (1) / 225511.: WWSP PLM_4.3 Pipeline Construction / 65010. 55.: [PERSON_NAM…" at bounding box center [768, 328] width 407 height 43
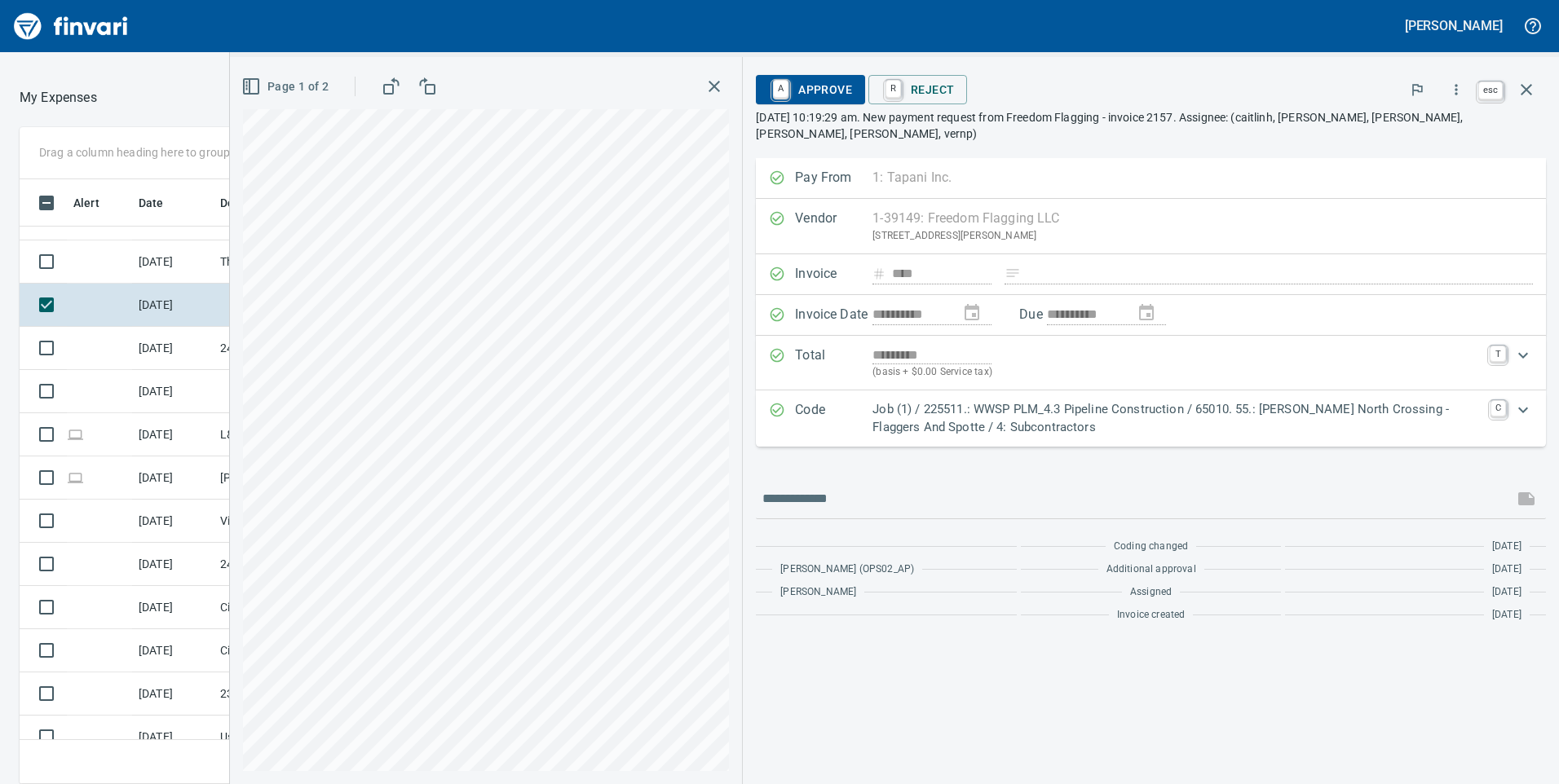
scroll to position [593, 1076]
click at [1533, 87] on icon "button" at bounding box center [1526, 89] width 20 height 20
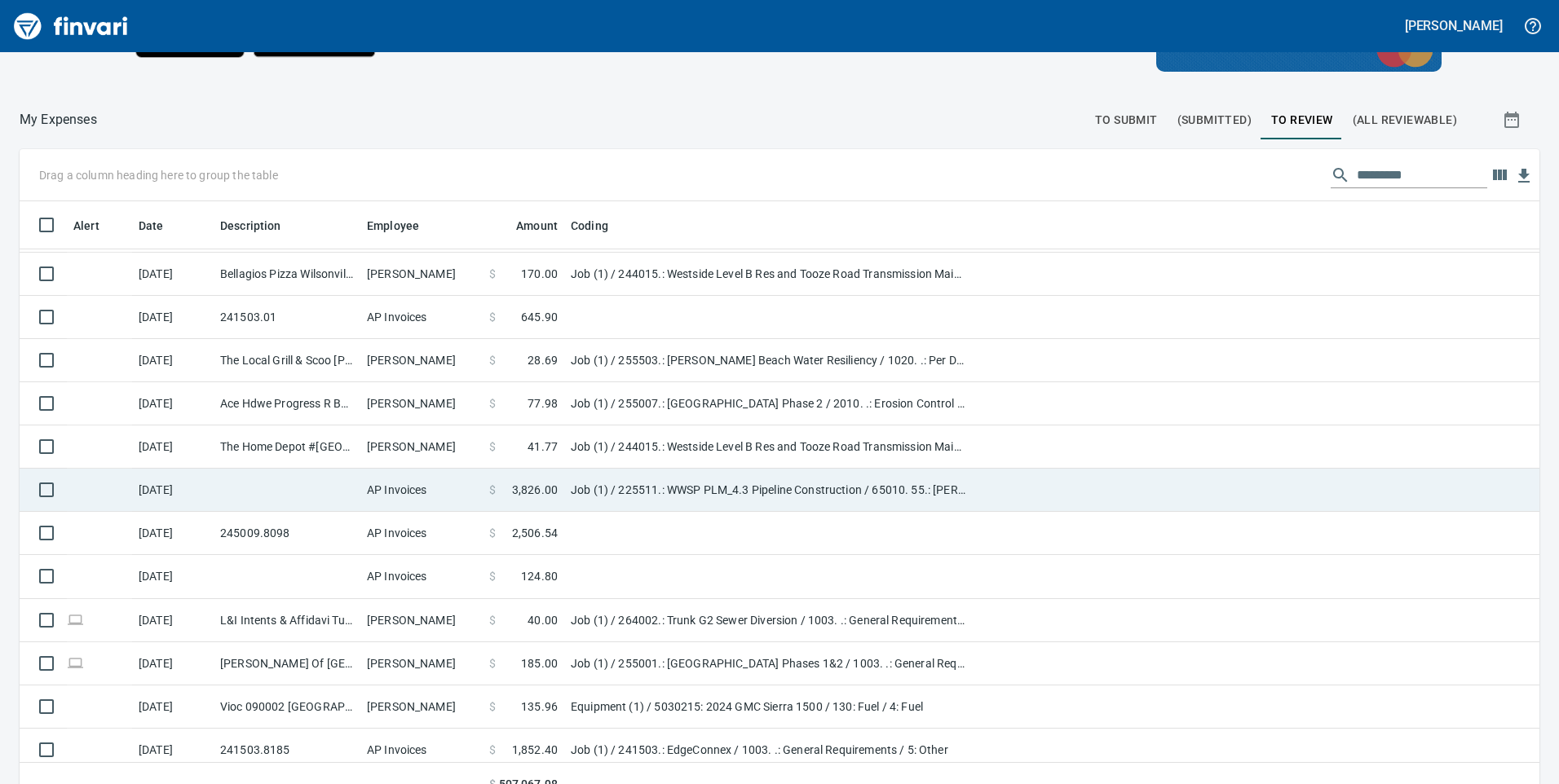
scroll to position [1816, 0]
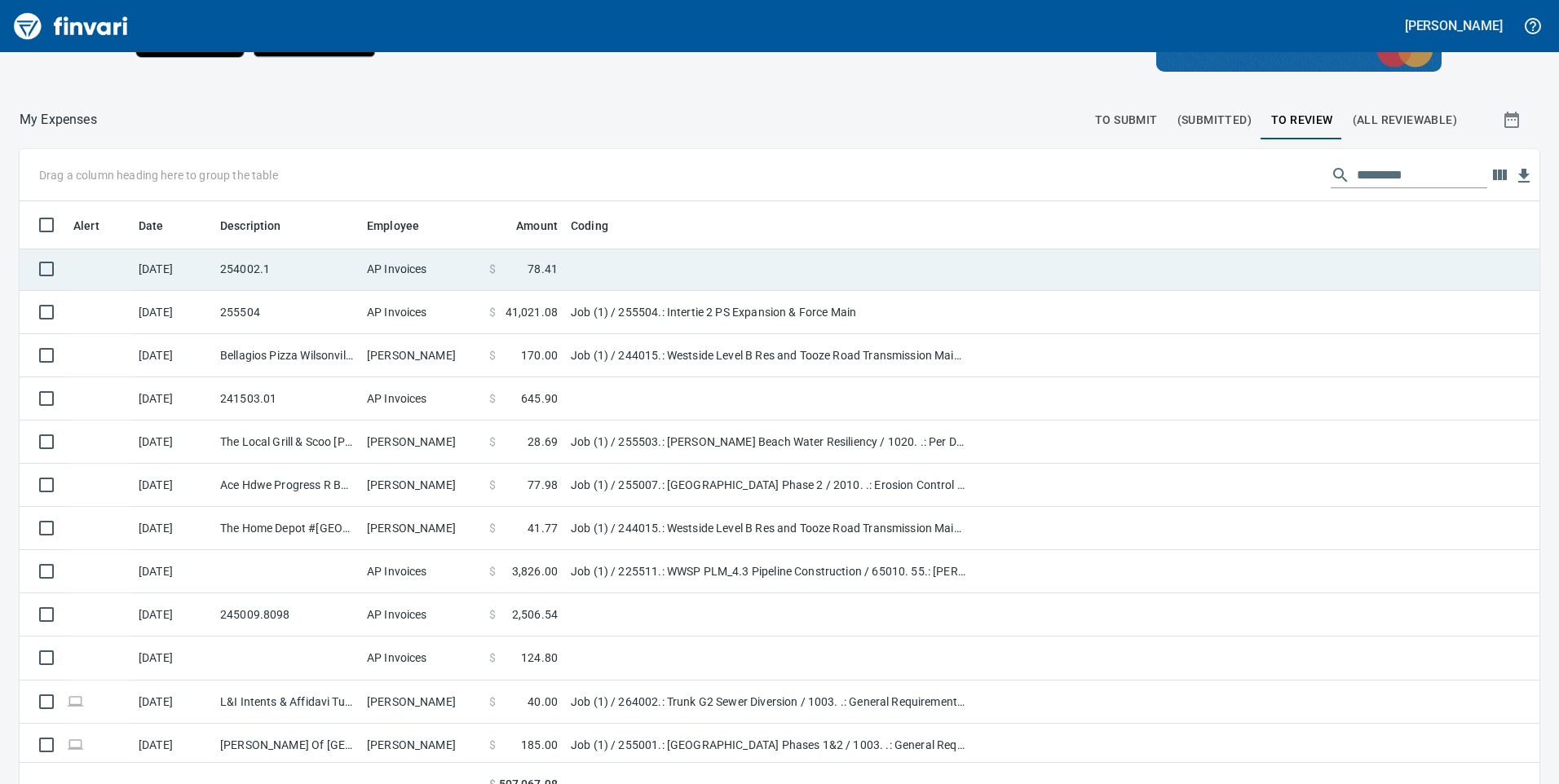
click at [275, 265] on td "254002.1" at bounding box center [287, 269] width 146 height 43
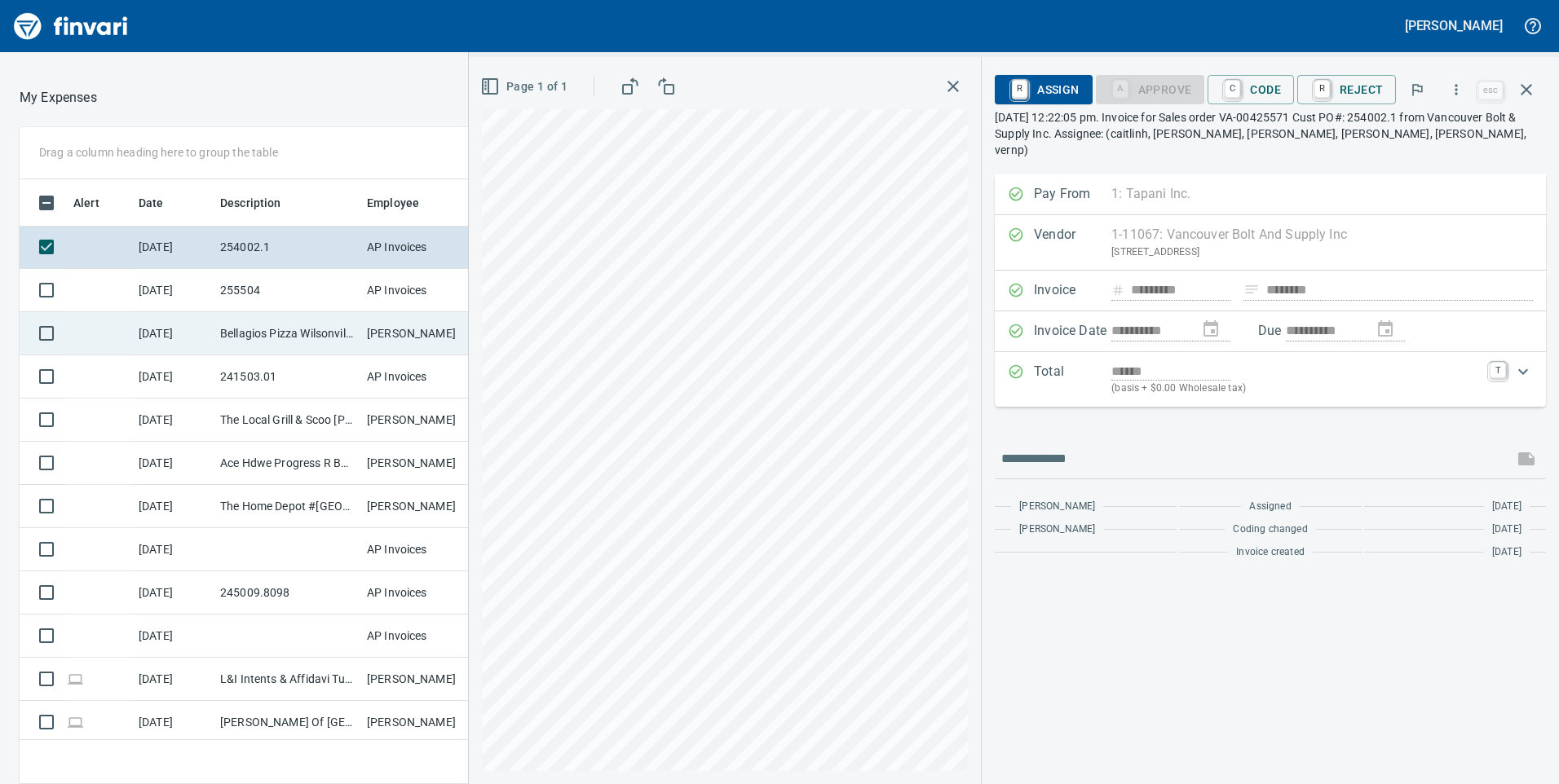
scroll to position [1735, 0]
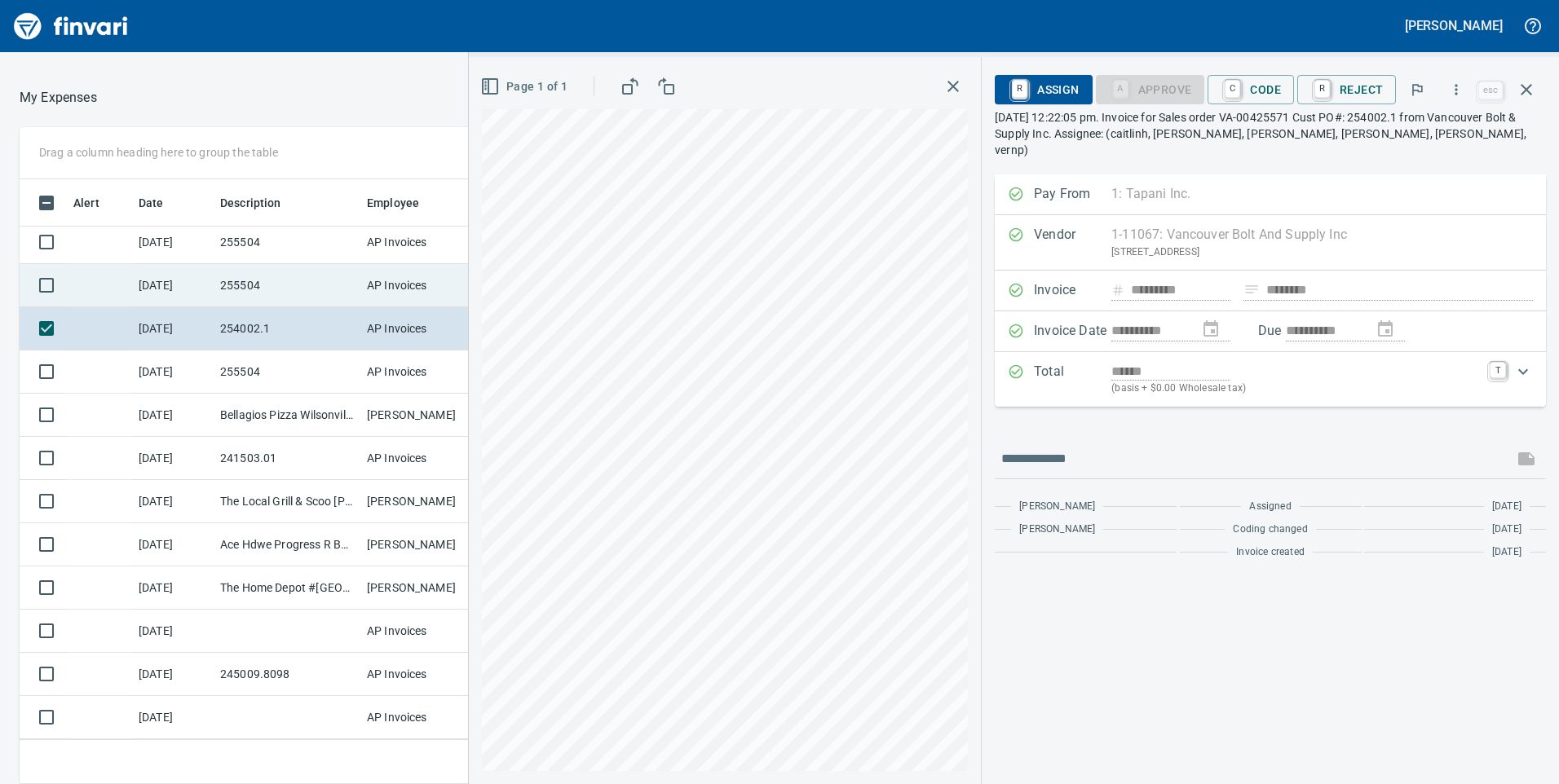
click at [381, 278] on td "AP Invoices" at bounding box center [421, 285] width 122 height 43
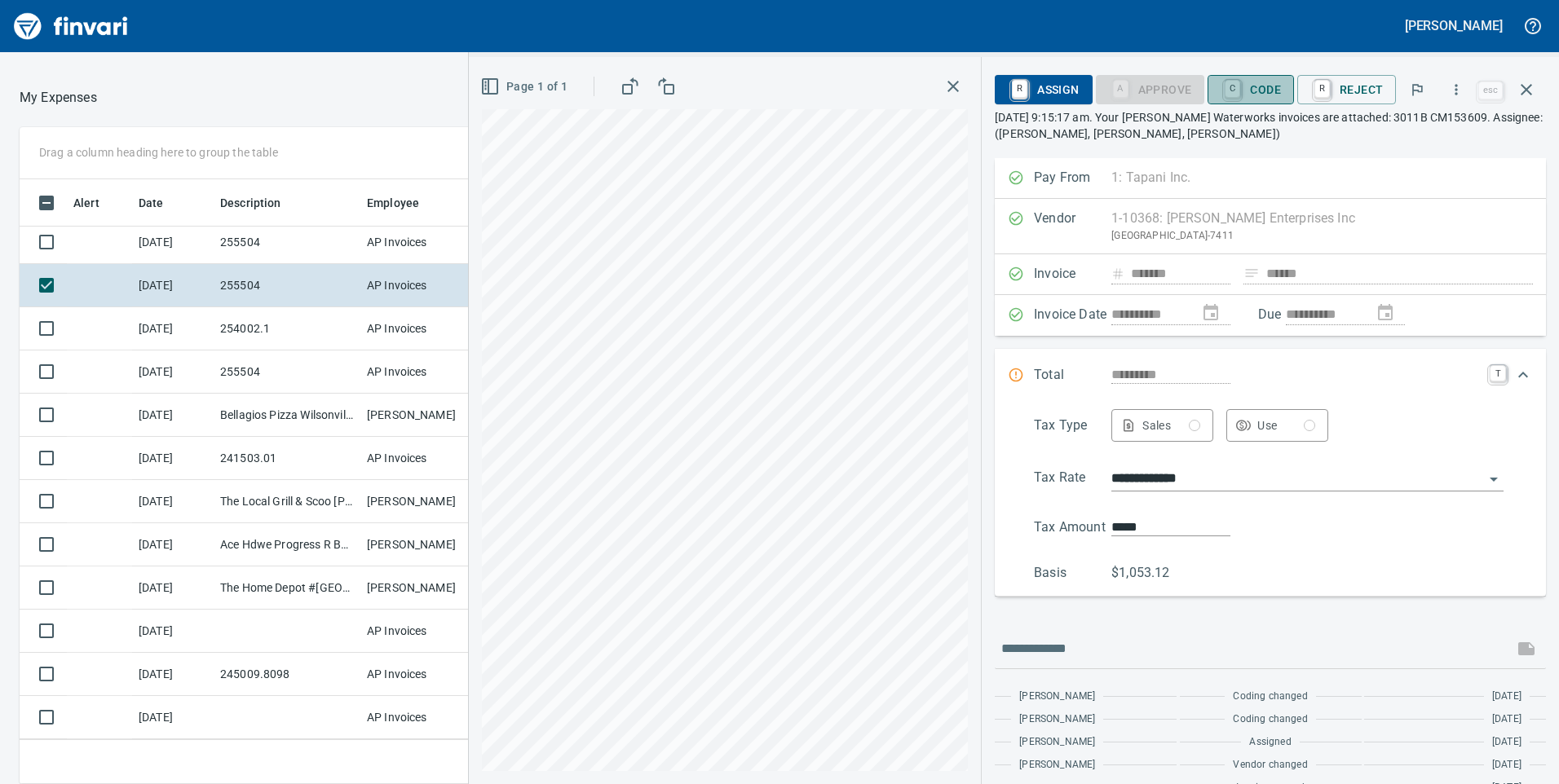
click at [1257, 77] on span "C Code" at bounding box center [1250, 89] width 61 height 28
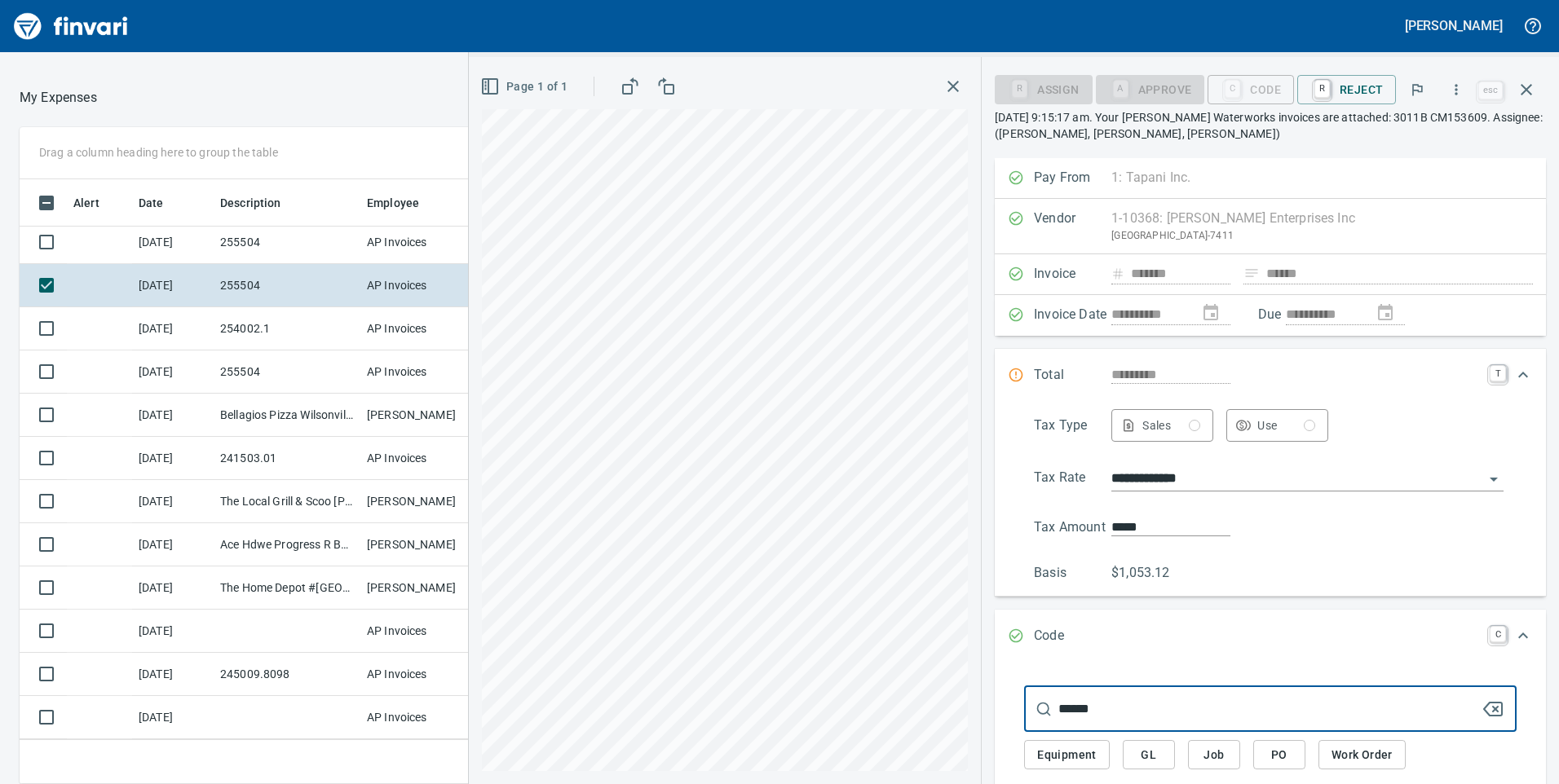
scroll to position [163, 0]
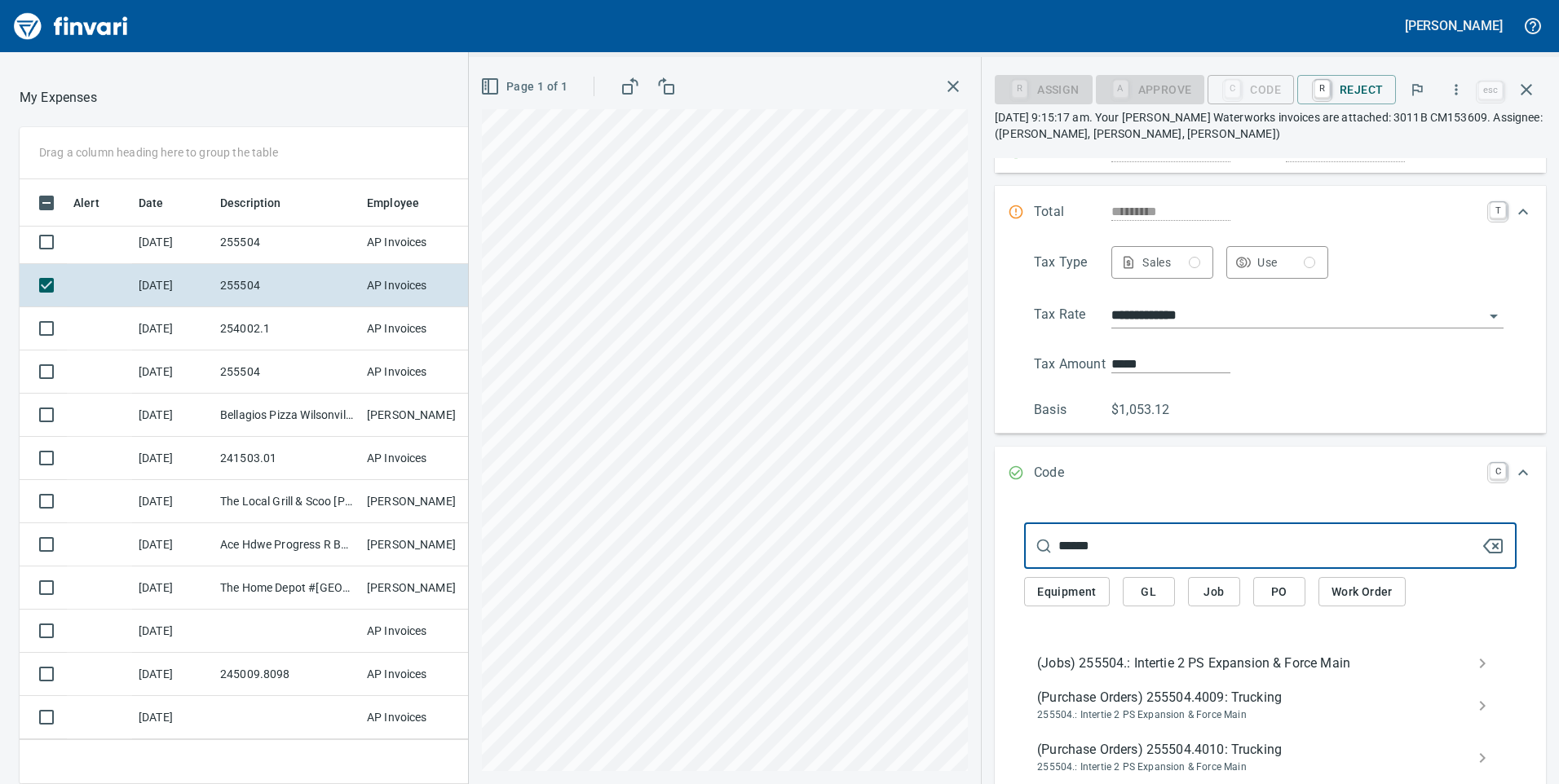
type input "******"
click at [1119, 666] on span "(Jobs) 255504.: Intertie 2 PS Expansion & Force Main" at bounding box center [1256, 664] width 440 height 20
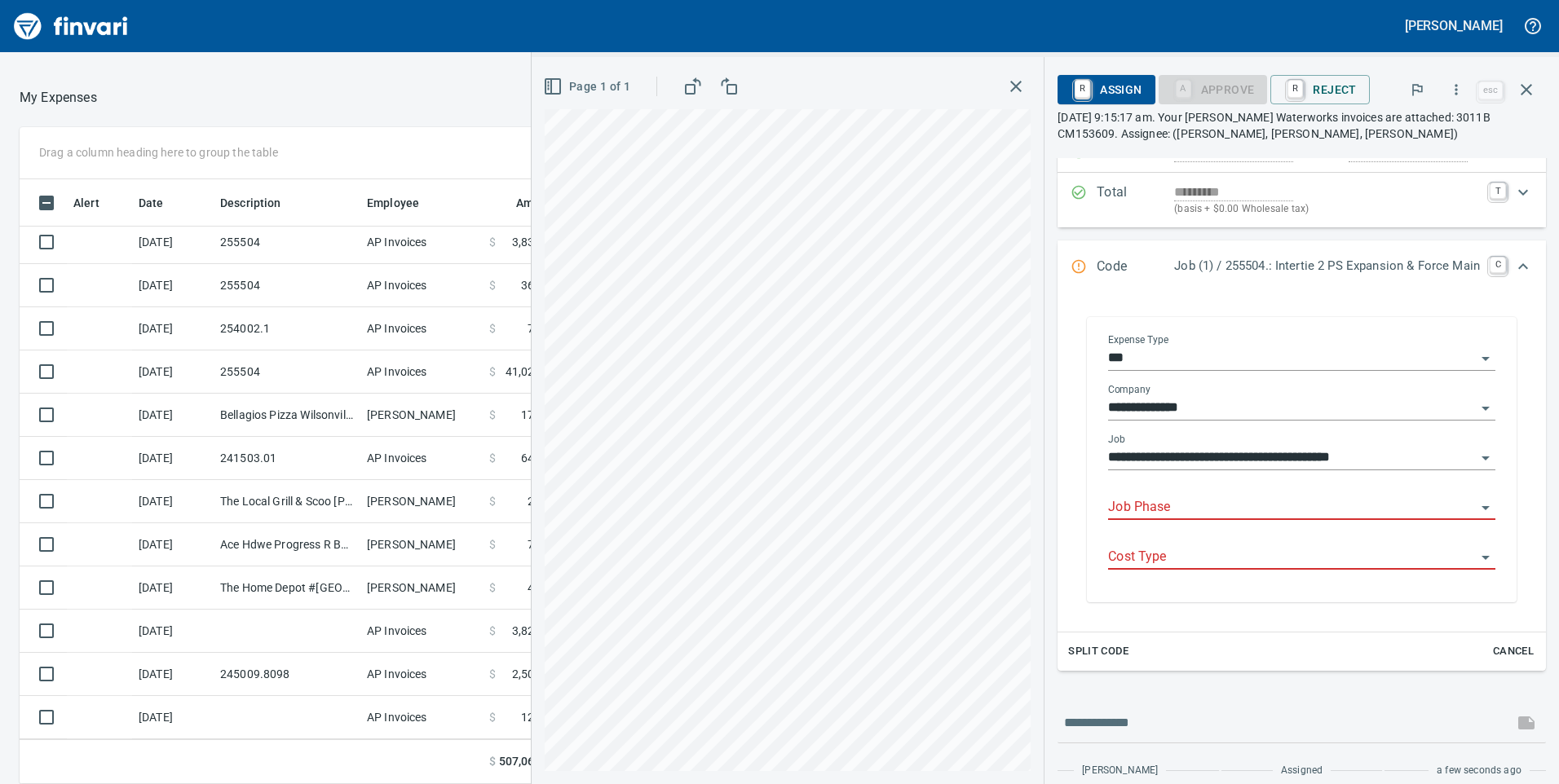
click at [1119, 499] on input "Job Phase" at bounding box center [1292, 508] width 368 height 23
